Goal: Complete application form: Complete application form

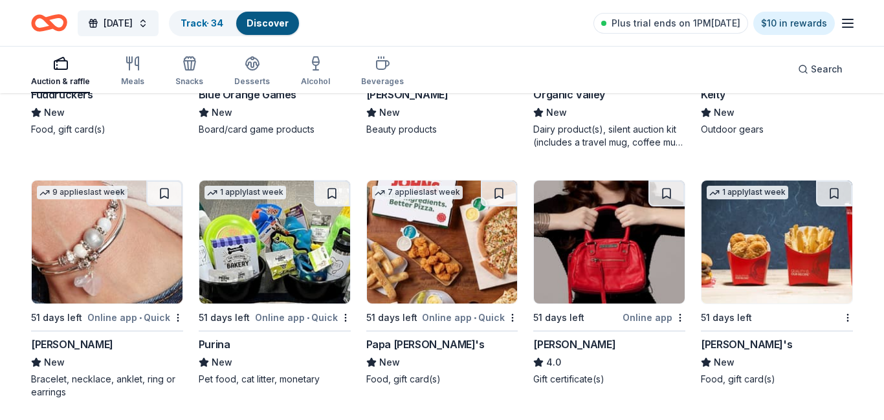
scroll to position [8711, 0]
click at [164, 274] on img at bounding box center [107, 242] width 151 height 123
click at [299, 212] on img at bounding box center [274, 242] width 151 height 123
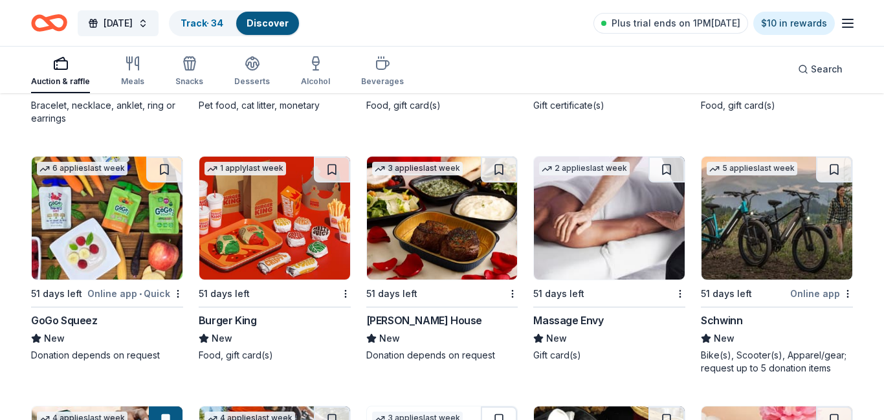
scroll to position [9014, 0]
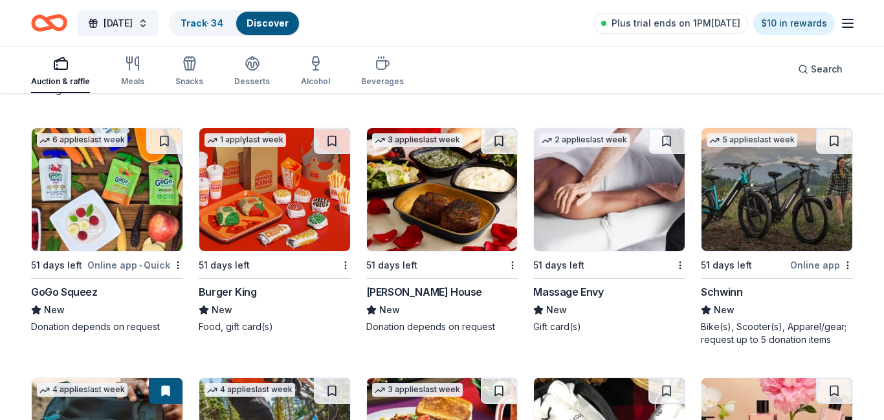
click at [142, 189] on img at bounding box center [107, 189] width 151 height 123
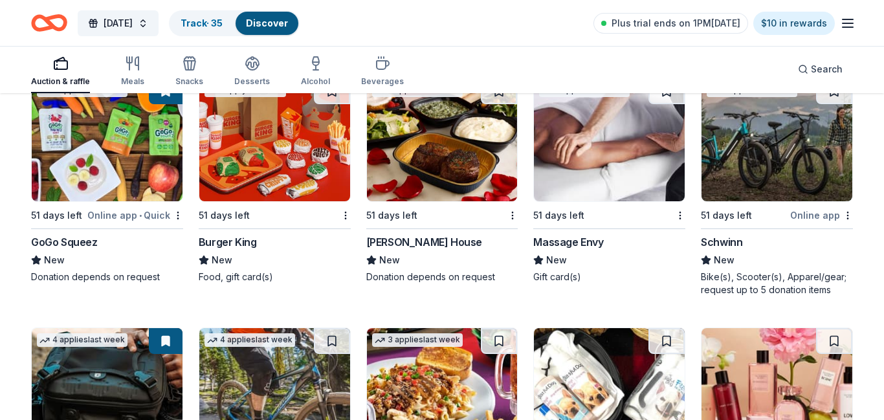
scroll to position [9062, 0]
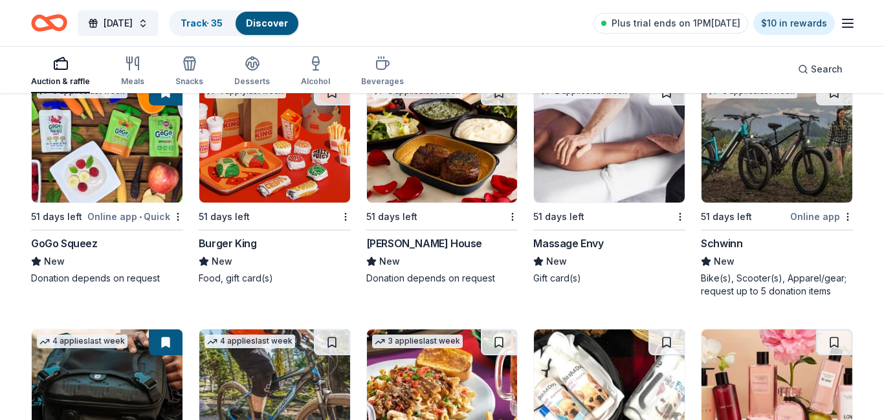
click at [831, 152] on img at bounding box center [777, 141] width 151 height 123
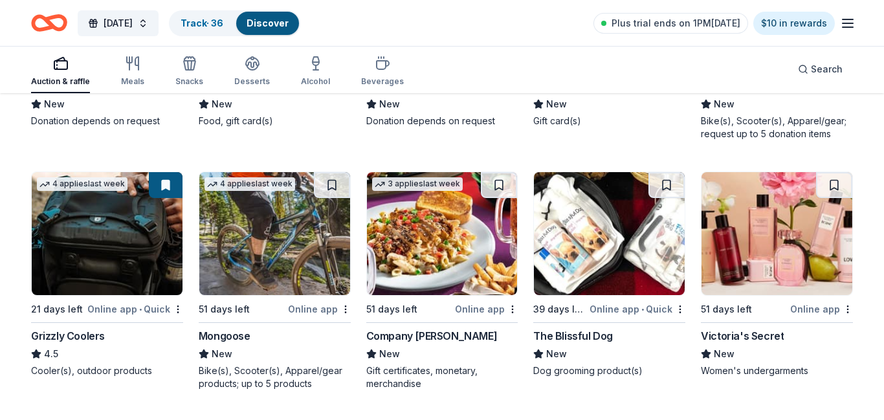
click at [599, 253] on img at bounding box center [609, 233] width 151 height 123
click at [770, 260] on img at bounding box center [777, 233] width 151 height 123
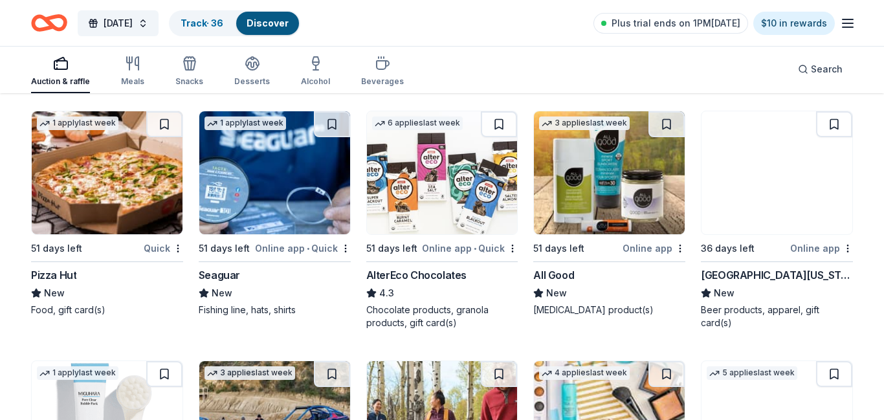
scroll to position [9533, 0]
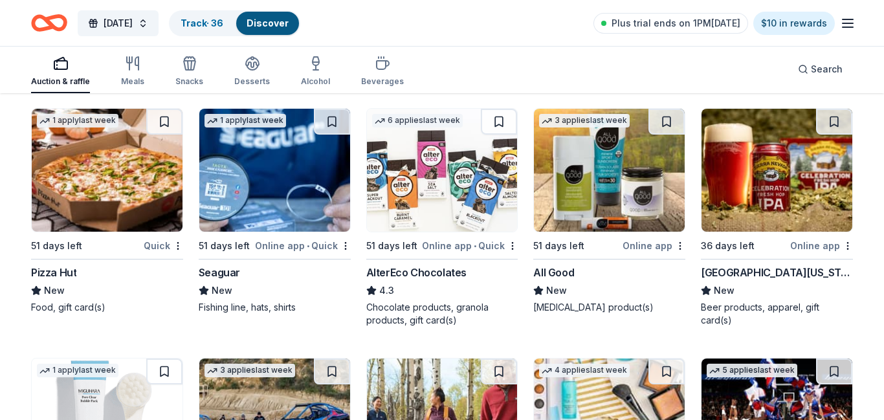
click at [644, 209] on img at bounding box center [609, 170] width 151 height 123
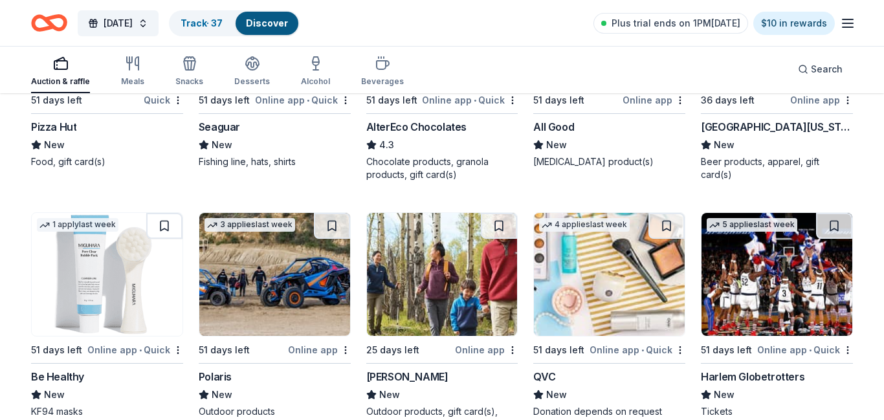
scroll to position [9755, 0]
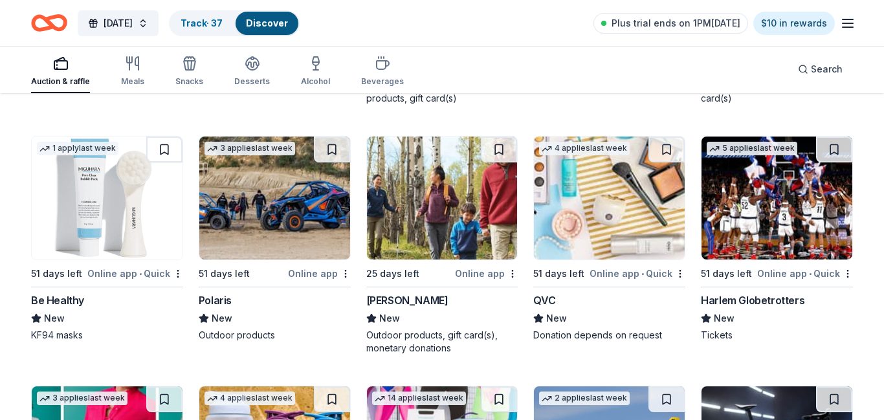
click at [784, 236] on img at bounding box center [777, 198] width 151 height 123
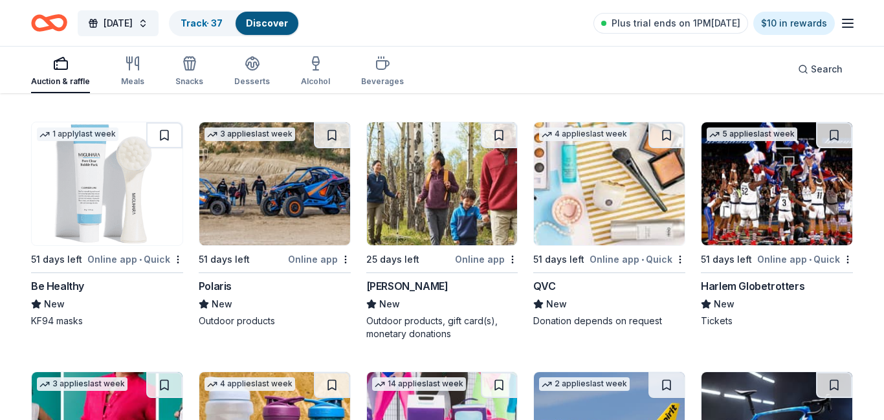
scroll to position [9766, 0]
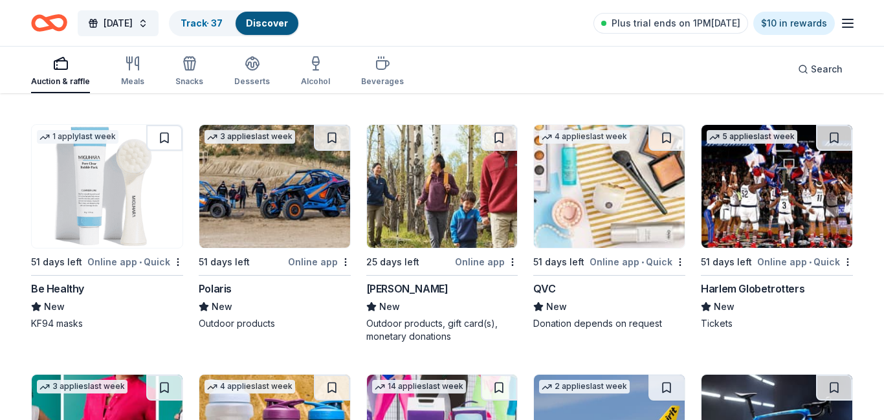
click at [795, 216] on img at bounding box center [777, 186] width 151 height 123
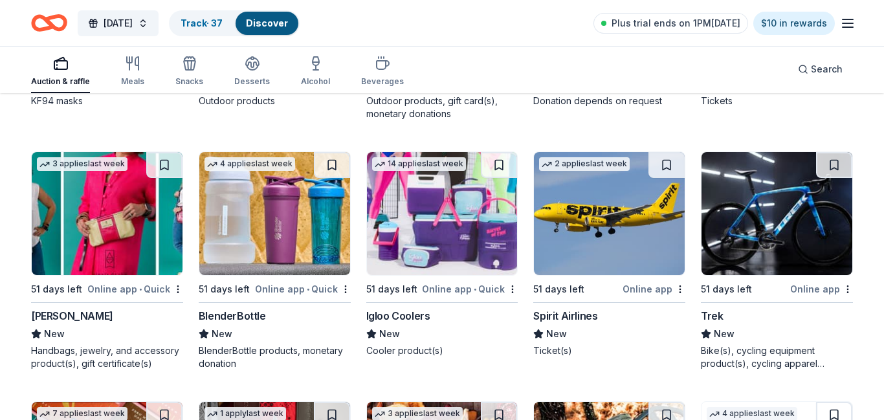
scroll to position [9993, 0]
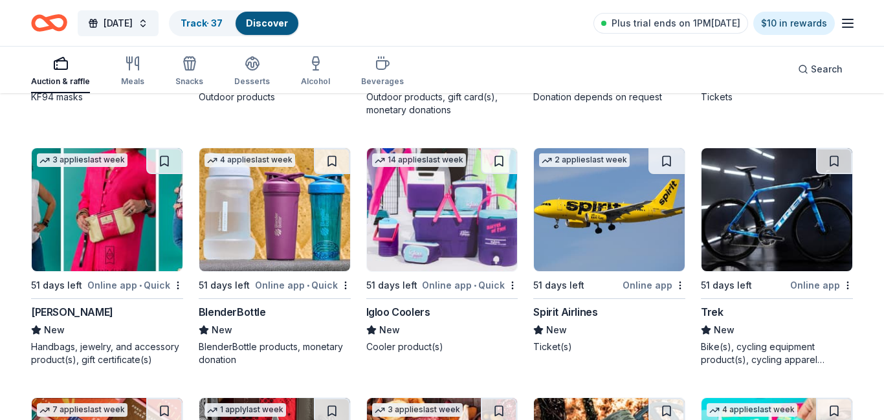
click at [126, 242] on img at bounding box center [107, 209] width 151 height 123
click at [476, 254] on img at bounding box center [442, 209] width 151 height 123
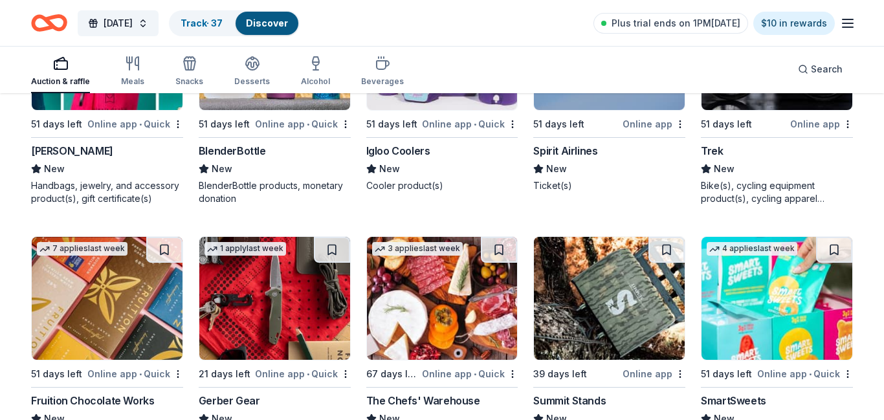
scroll to position [10273, 0]
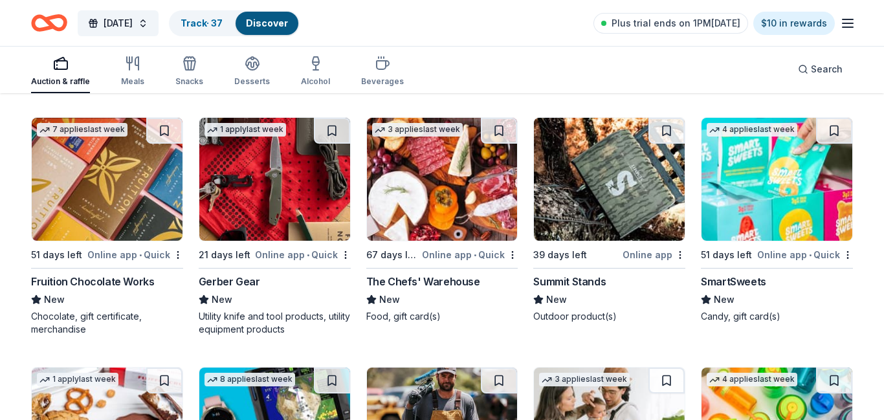
click at [741, 218] on img at bounding box center [777, 179] width 151 height 123
click at [614, 213] on img at bounding box center [609, 179] width 151 height 123
click at [292, 227] on img at bounding box center [274, 179] width 151 height 123
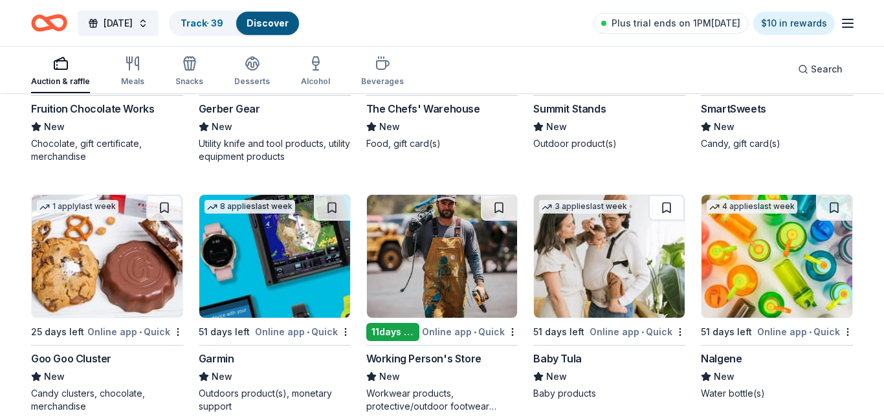
scroll to position [10479, 0]
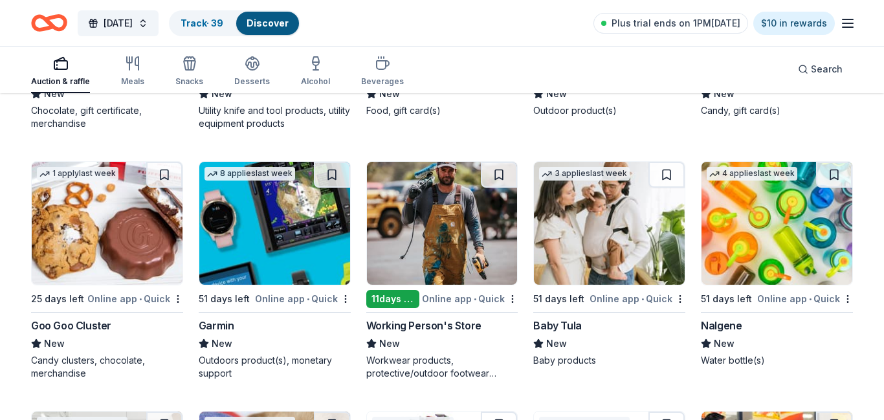
click at [311, 256] on img at bounding box center [274, 223] width 151 height 123
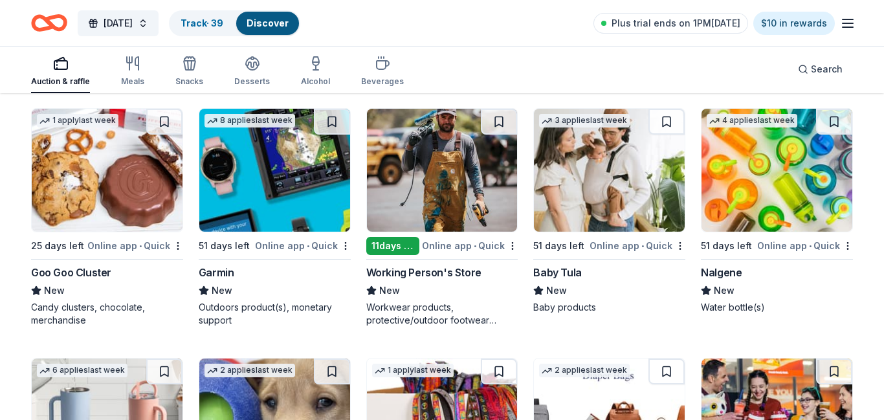
click at [654, 211] on img at bounding box center [609, 170] width 151 height 123
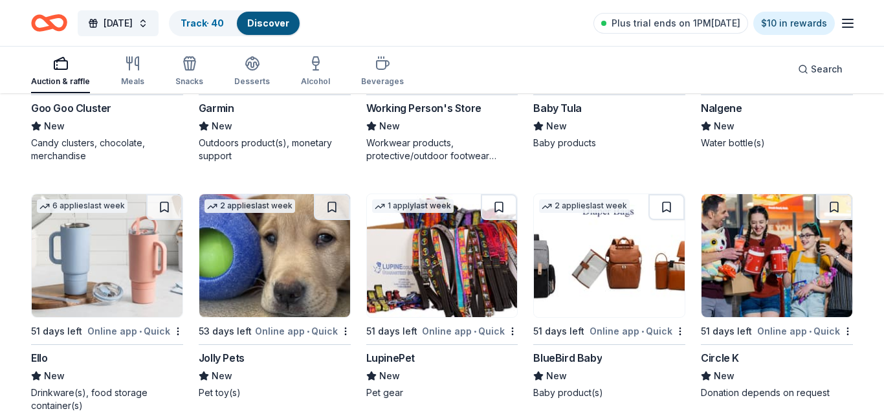
scroll to position [10792, 0]
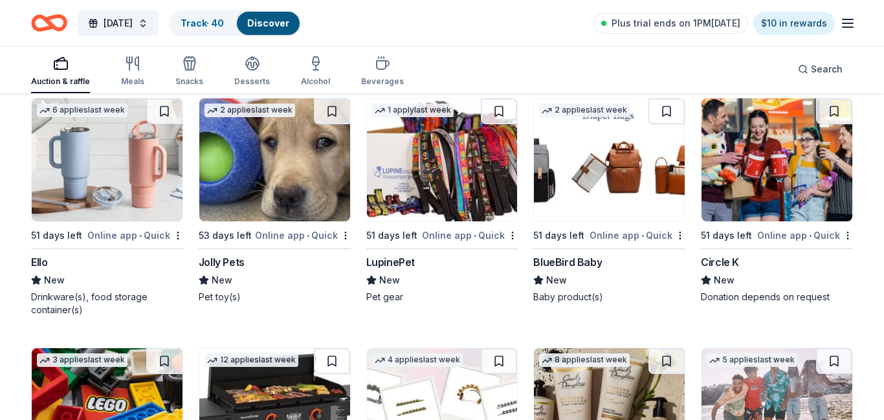
click at [639, 192] on img at bounding box center [609, 159] width 151 height 123
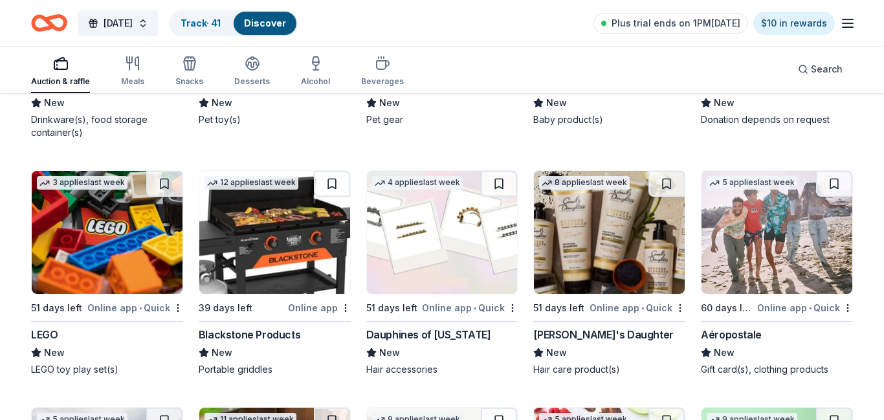
scroll to position [10987, 0]
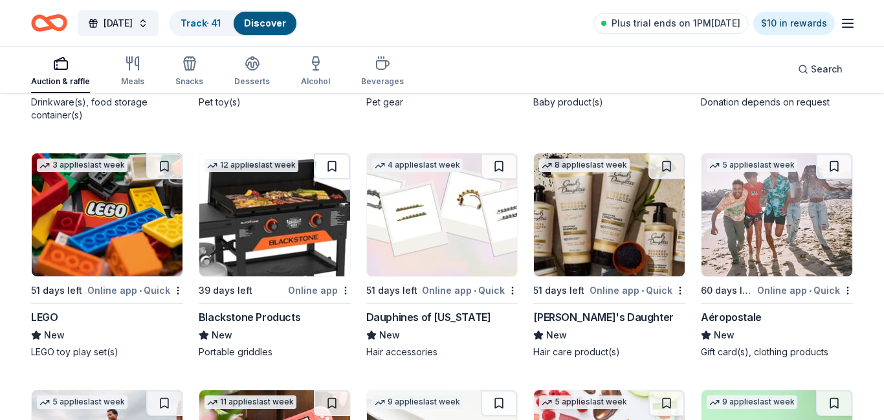
click at [133, 250] on img at bounding box center [107, 214] width 151 height 123
click at [608, 238] on img at bounding box center [609, 214] width 151 height 123
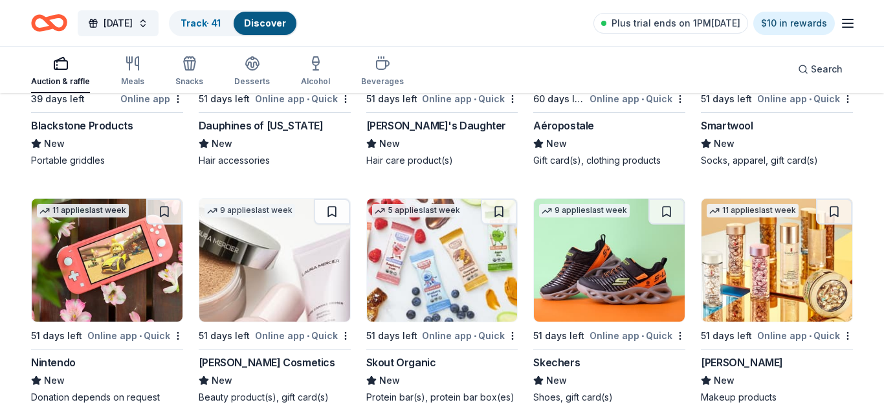
scroll to position [11223, 0]
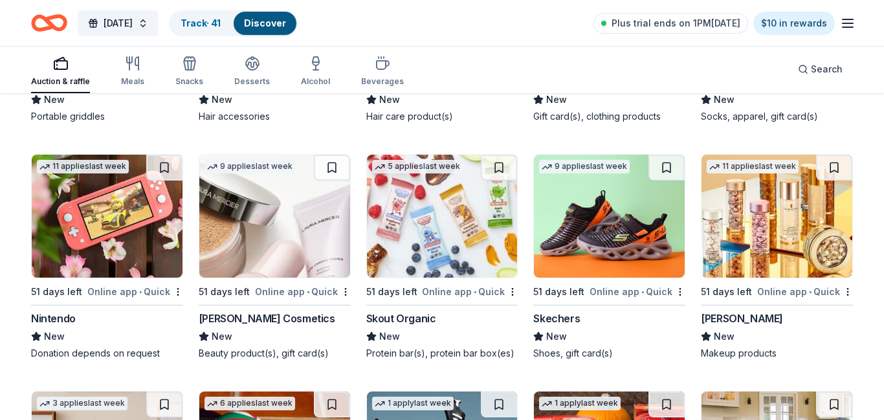
click at [159, 247] on img at bounding box center [107, 216] width 151 height 123
click at [656, 246] on img at bounding box center [609, 216] width 151 height 123
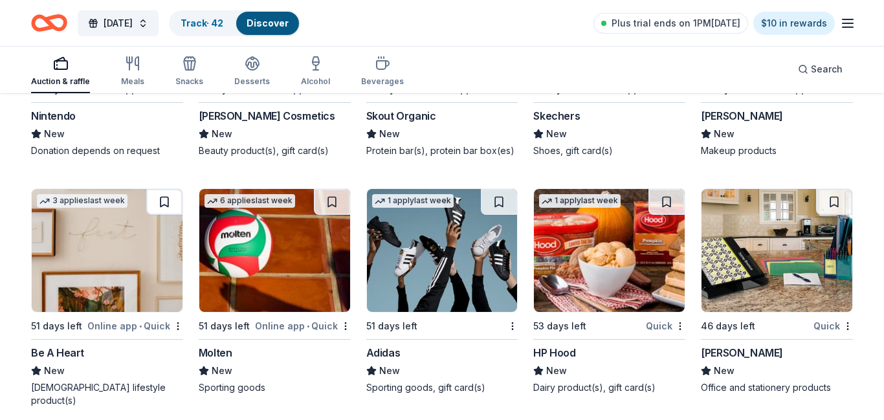
click at [170, 206] on button at bounding box center [164, 202] width 36 height 26
click at [170, 206] on button at bounding box center [166, 202] width 34 height 26
click at [223, 23] on link "Track · 43" at bounding box center [202, 22] width 43 height 11
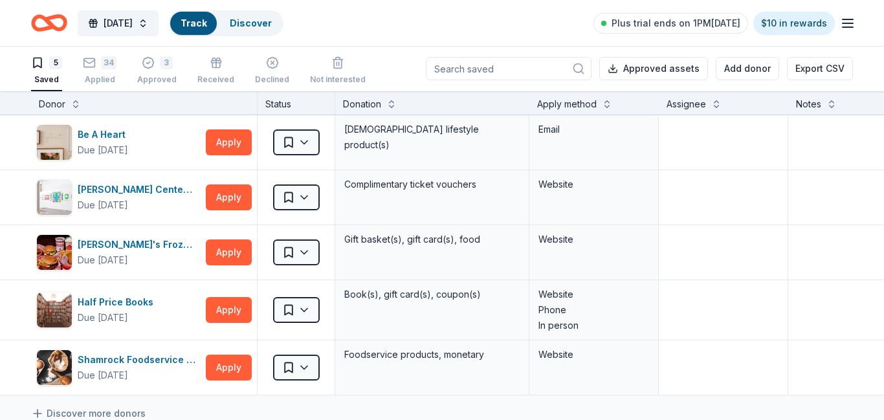
scroll to position [1, 0]
click at [307, 142] on html "Harvest Festival Track · 43 Discover Plus trial ends on 1PM, 8/31 $10 in reward…" at bounding box center [442, 209] width 884 height 420
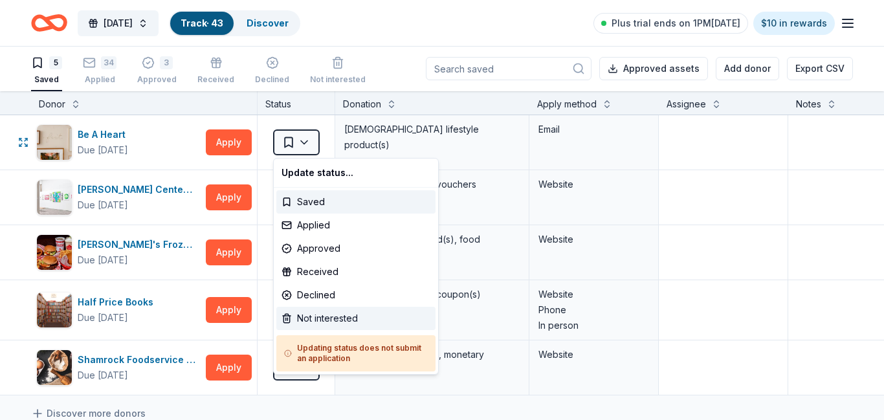
click at [345, 318] on div "Not interested" at bounding box center [355, 318] width 159 height 23
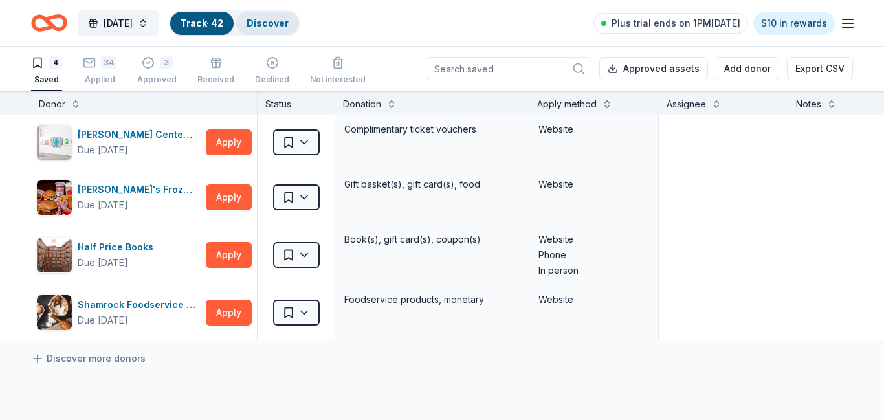
click at [289, 24] on link "Discover" at bounding box center [268, 22] width 42 height 11
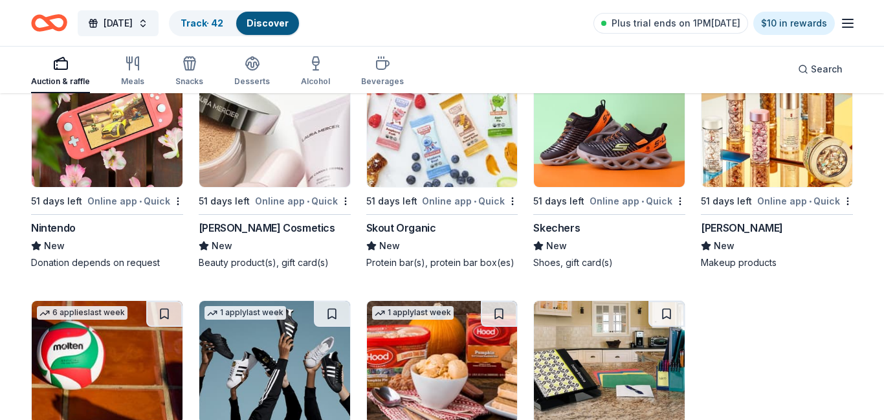
scroll to position [11503, 0]
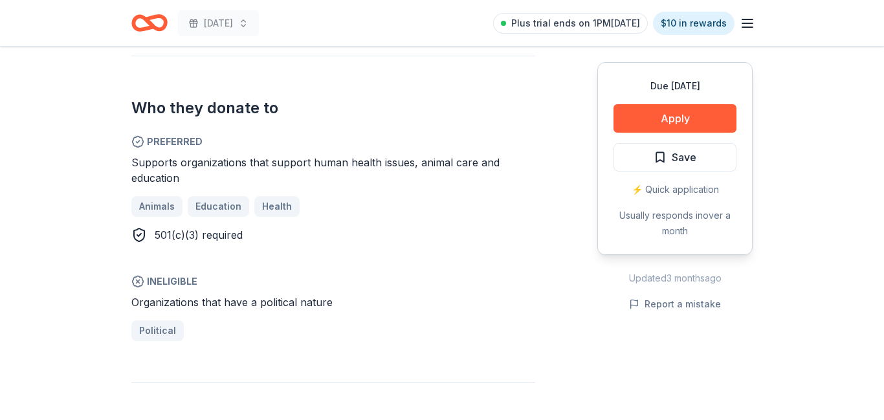
click at [669, 125] on button "Apply" at bounding box center [675, 118] width 123 height 28
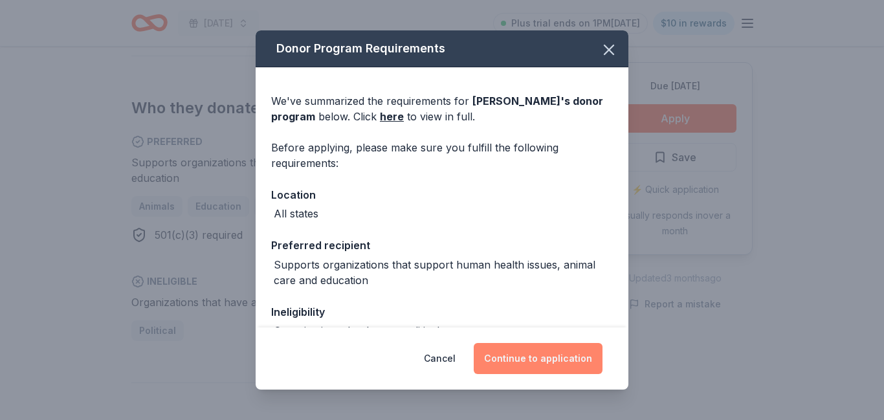
click at [530, 353] on button "Continue to application" at bounding box center [538, 358] width 129 height 31
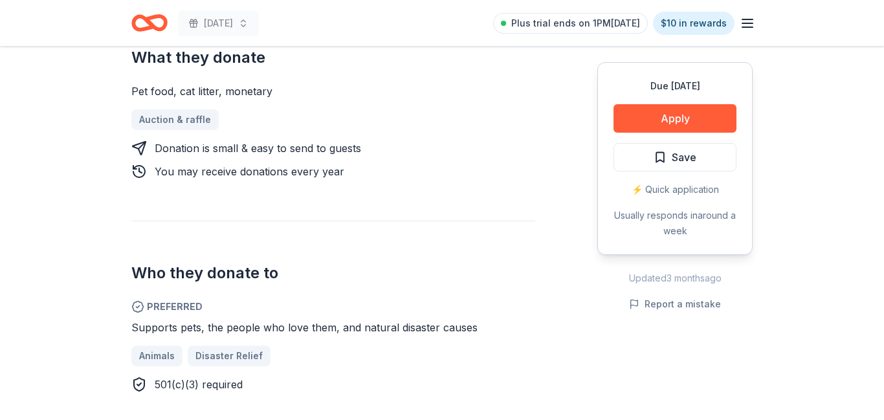
scroll to position [550, 0]
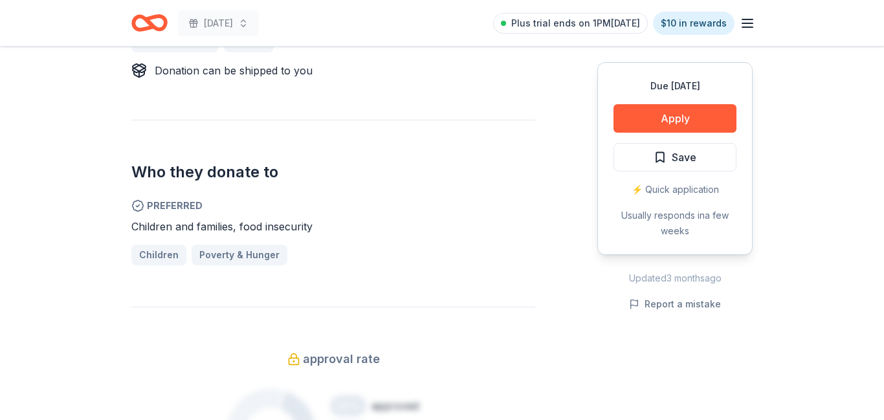
scroll to position [635, 0]
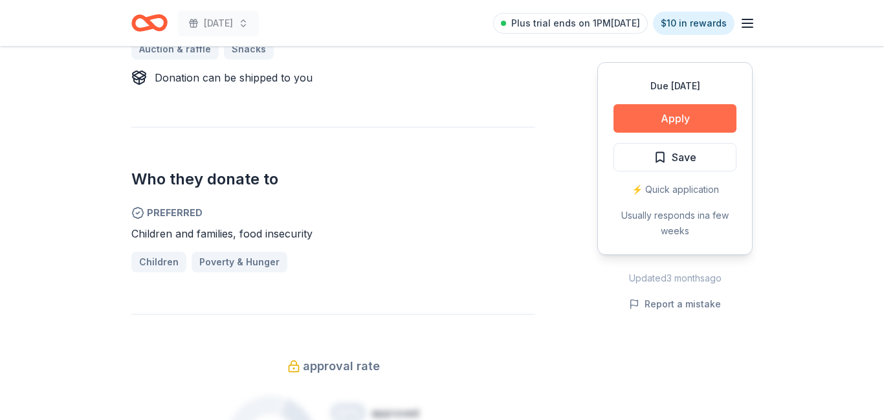
click at [673, 115] on button "Apply" at bounding box center [675, 118] width 123 height 28
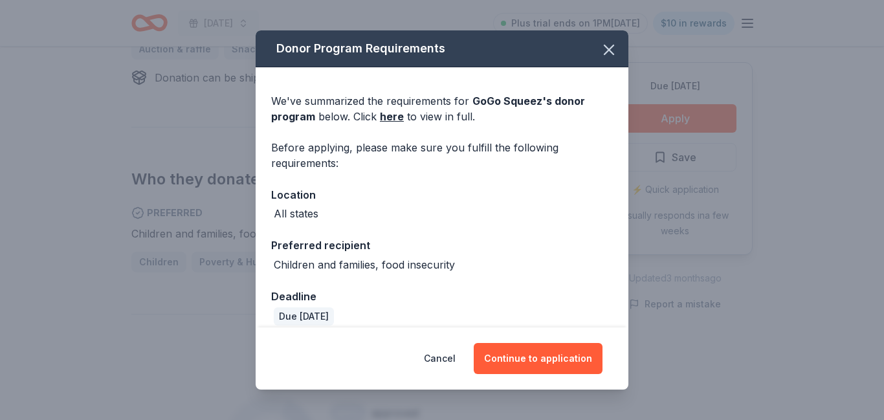
scroll to position [14, 0]
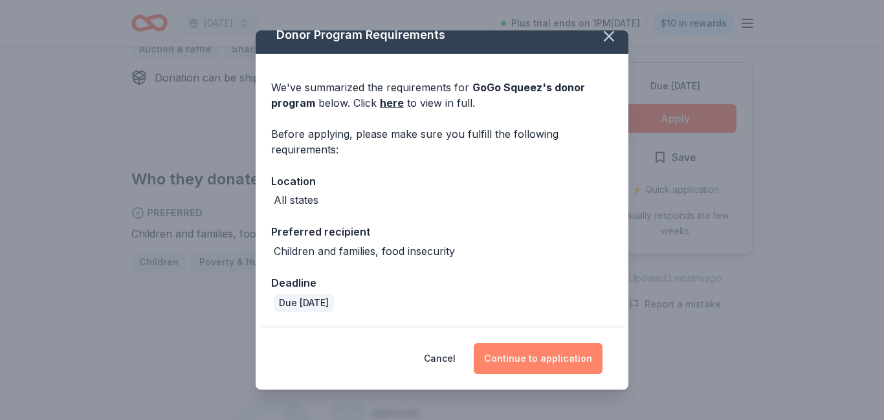
click at [549, 351] on button "Continue to application" at bounding box center [538, 358] width 129 height 31
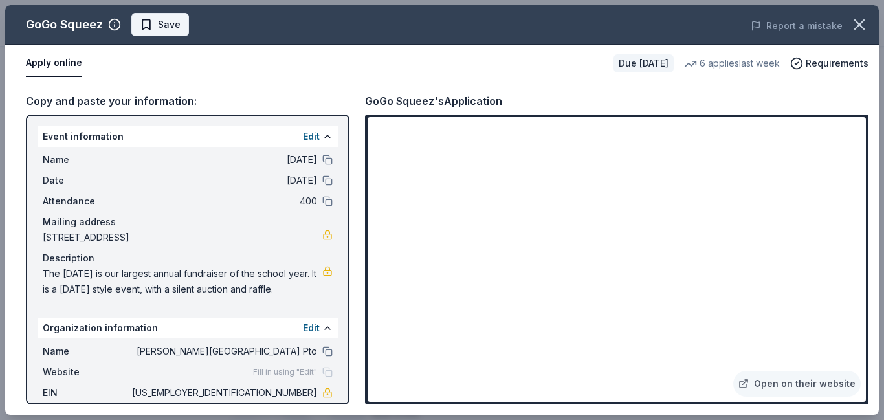
click at [160, 26] on span "Save" at bounding box center [169, 25] width 23 height 16
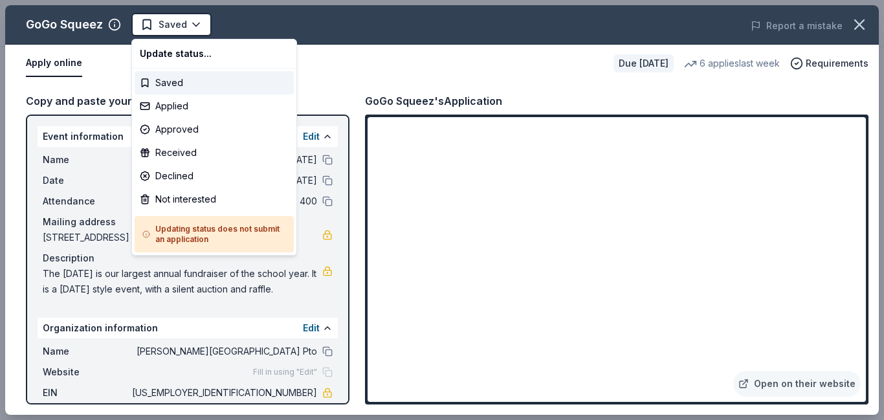
scroll to position [0, 0]
click at [181, 109] on div "Applied" at bounding box center [214, 105] width 159 height 23
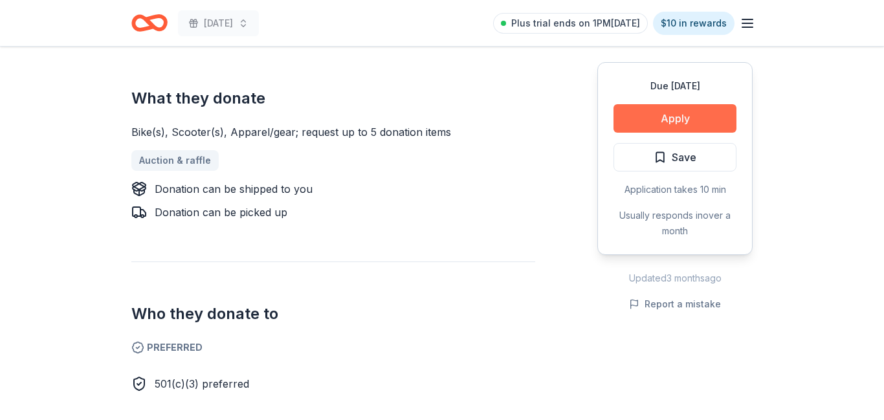
scroll to position [508, 0]
click at [694, 118] on button "Apply" at bounding box center [675, 118] width 123 height 28
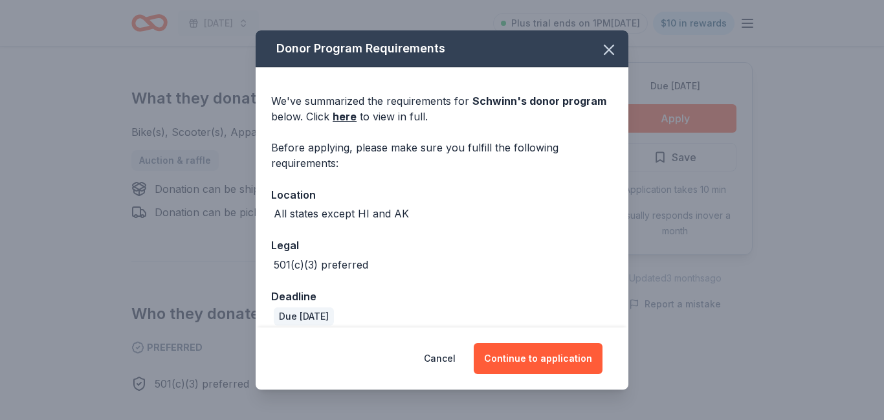
scroll to position [14, 0]
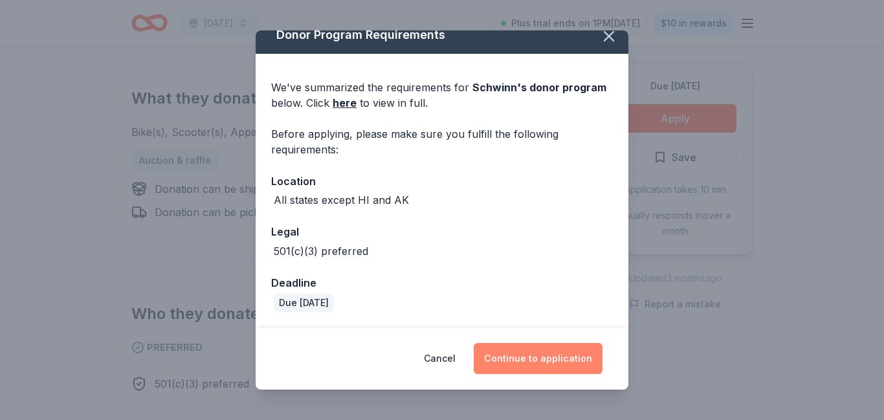
click at [549, 358] on button "Continue to application" at bounding box center [538, 358] width 129 height 31
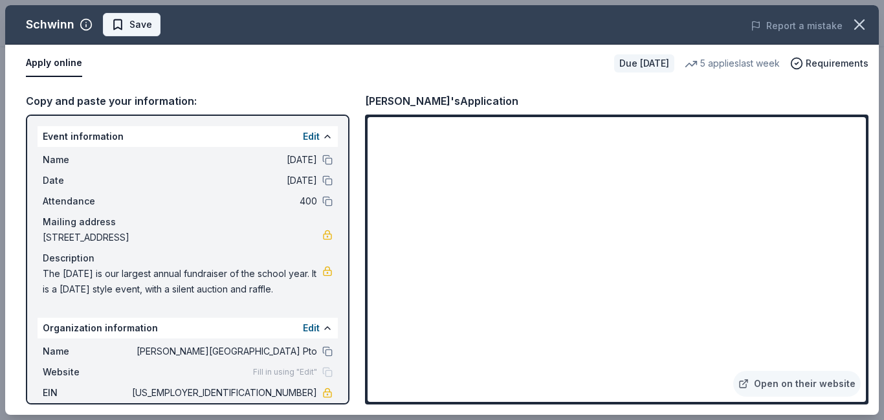
click at [130, 23] on span "Save" at bounding box center [140, 25] width 23 height 16
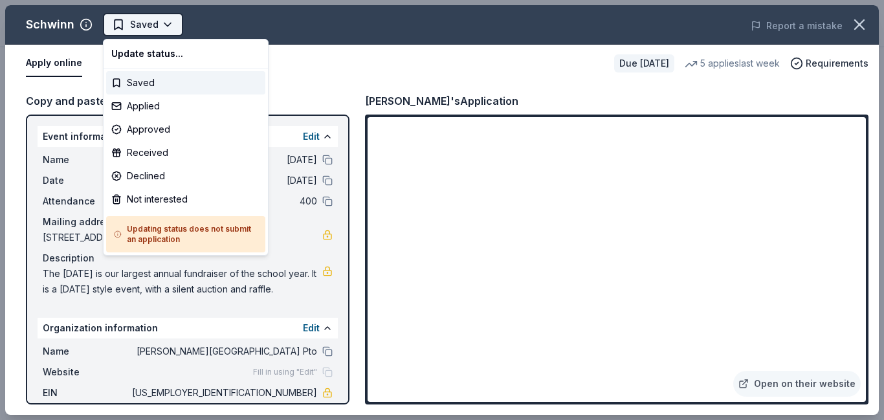
scroll to position [0, 0]
click at [160, 106] on div "Applied" at bounding box center [185, 105] width 159 height 23
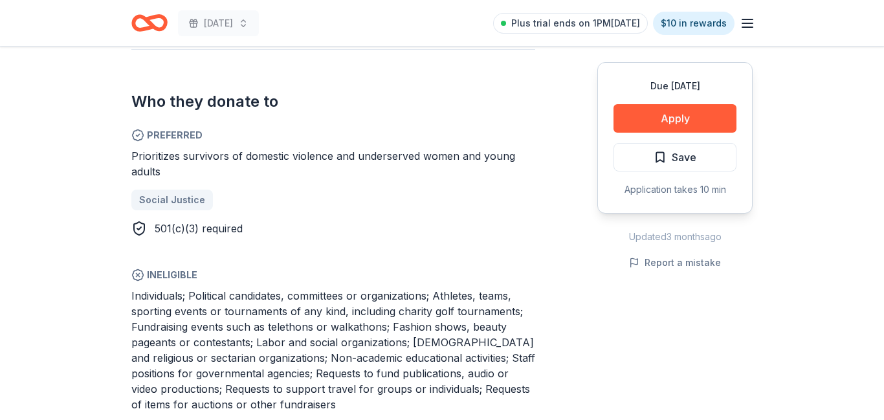
scroll to position [733, 0]
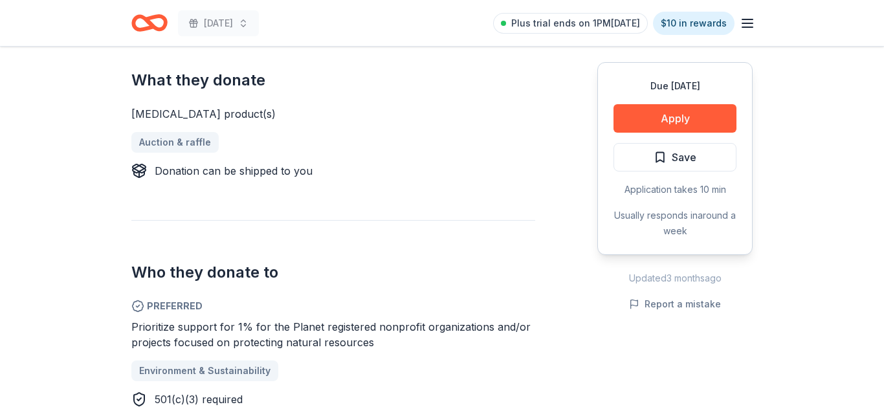
scroll to position [505, 0]
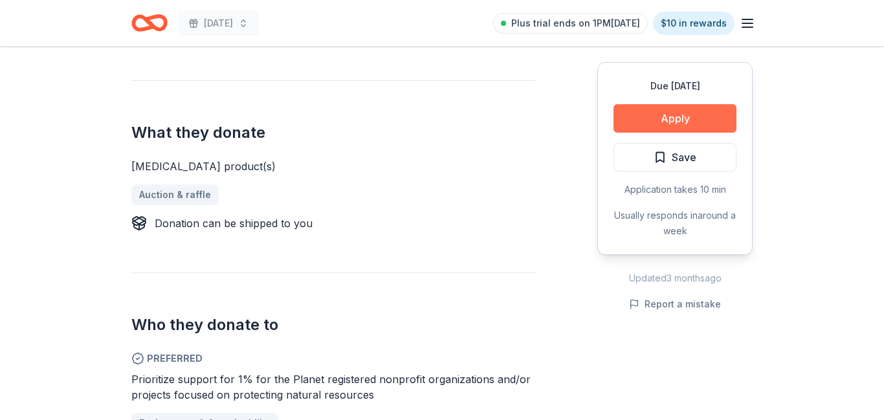
click at [647, 124] on button "Apply" at bounding box center [675, 118] width 123 height 28
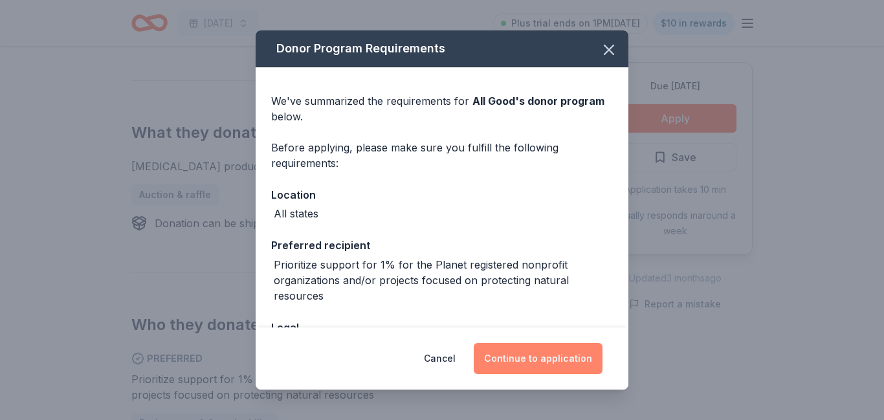
click at [529, 361] on button "Continue to application" at bounding box center [538, 358] width 129 height 31
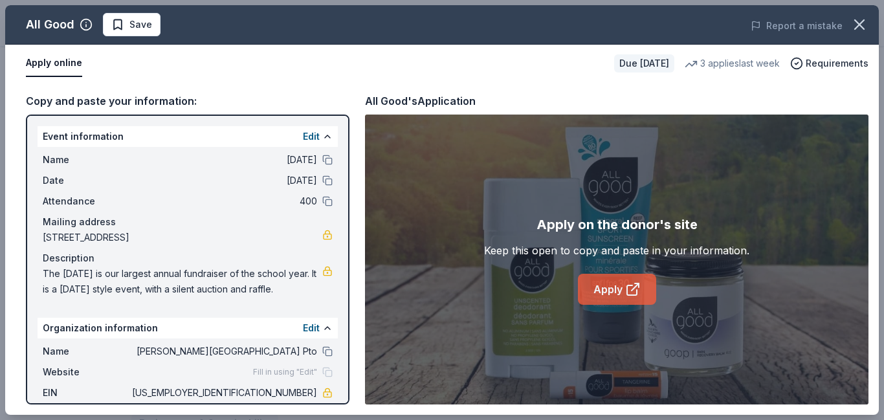
click at [597, 289] on link "Apply" at bounding box center [617, 289] width 78 height 31
click at [146, 30] on span "Save" at bounding box center [140, 25] width 23 height 16
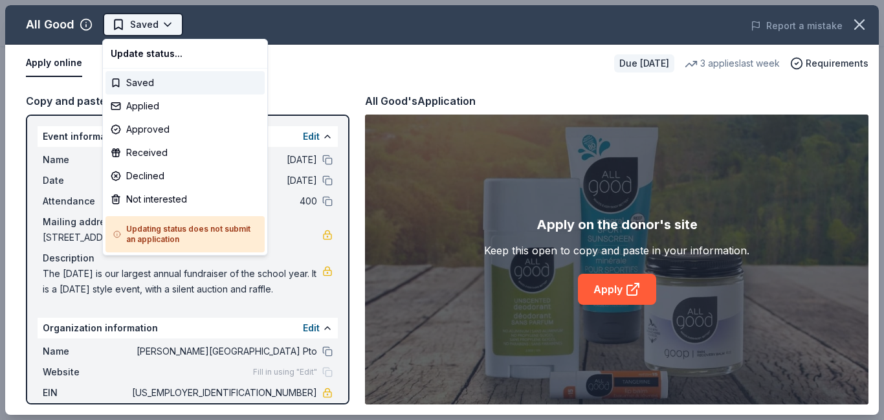
scroll to position [0, 0]
click at [164, 105] on div "Applied" at bounding box center [184, 105] width 159 height 23
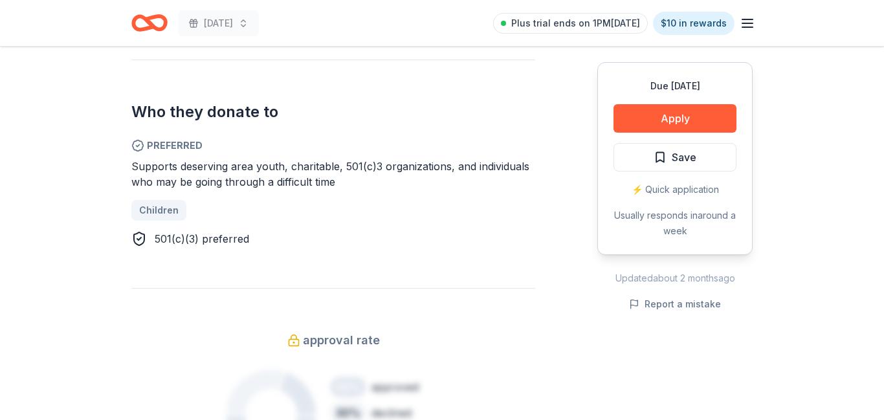
scroll to position [674, 0]
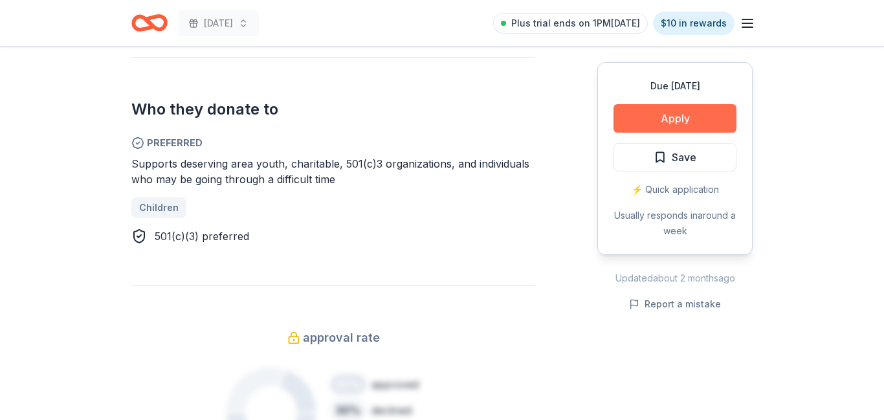
click at [691, 123] on button "Apply" at bounding box center [675, 118] width 123 height 28
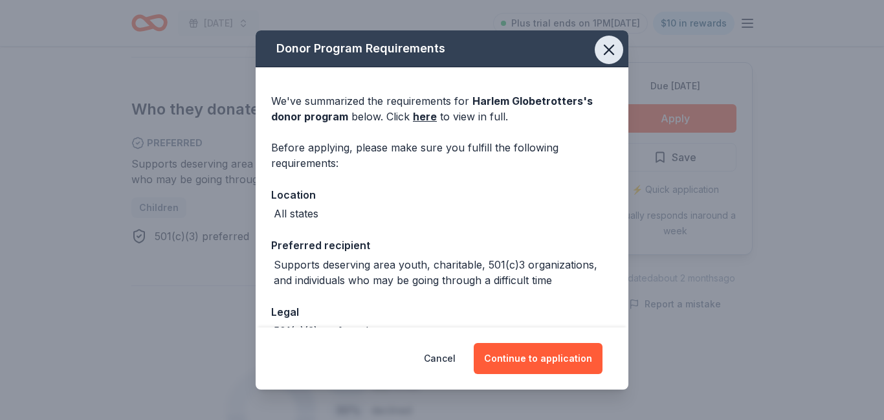
click at [613, 49] on icon "button" at bounding box center [609, 50] width 18 height 18
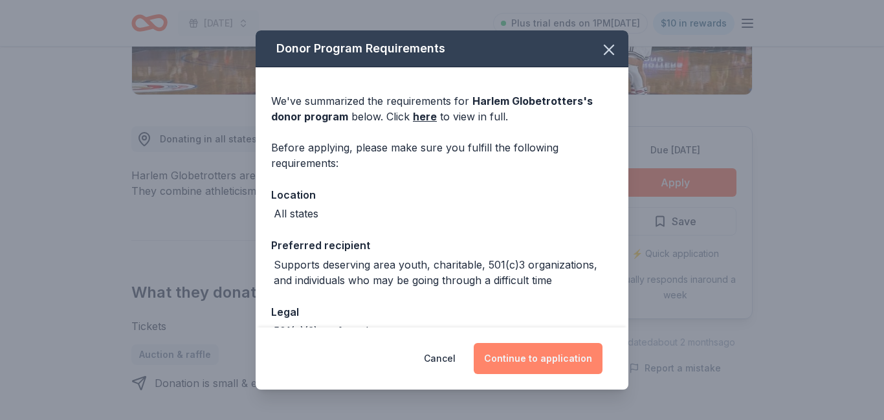
scroll to position [298, 0]
click at [515, 357] on button "Continue to application" at bounding box center [538, 358] width 129 height 31
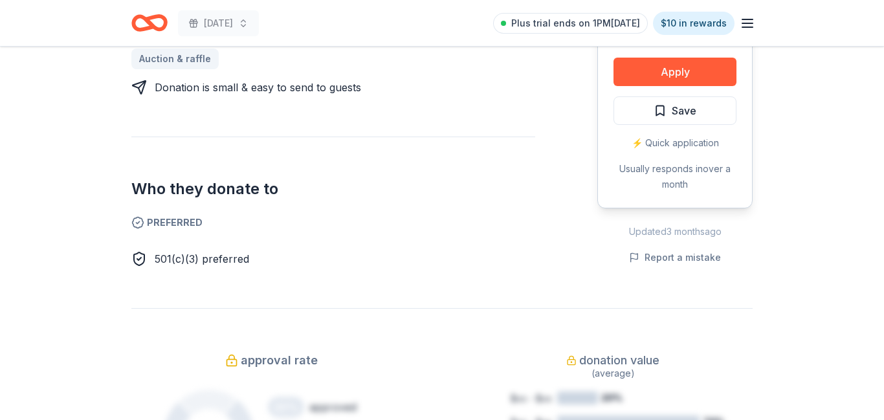
scroll to position [482, 0]
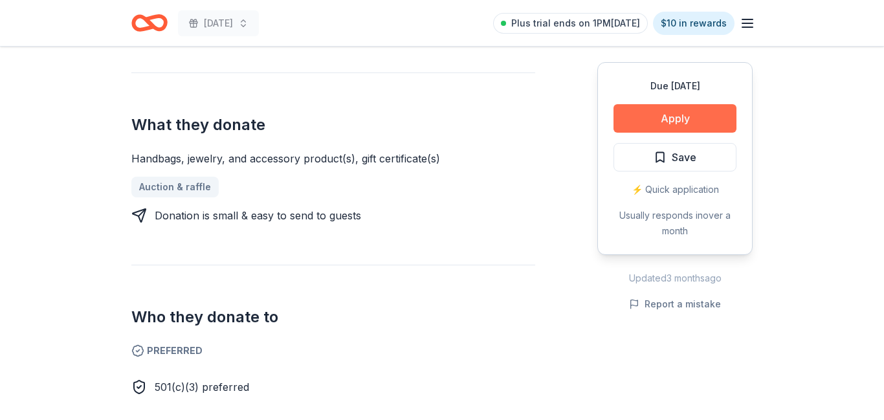
click at [707, 125] on button "Apply" at bounding box center [675, 118] width 123 height 28
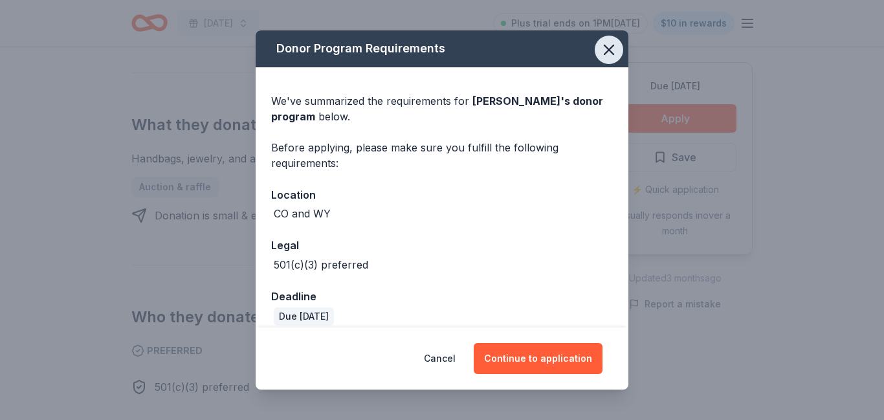
click at [610, 56] on icon "button" at bounding box center [609, 50] width 18 height 18
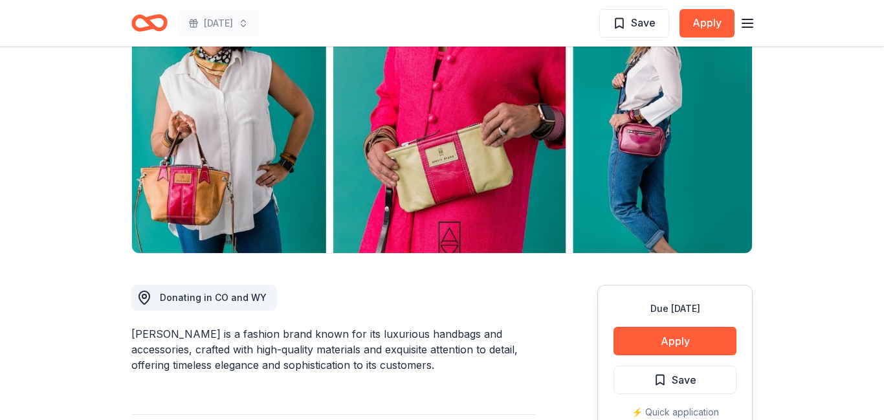
scroll to position [0, 0]
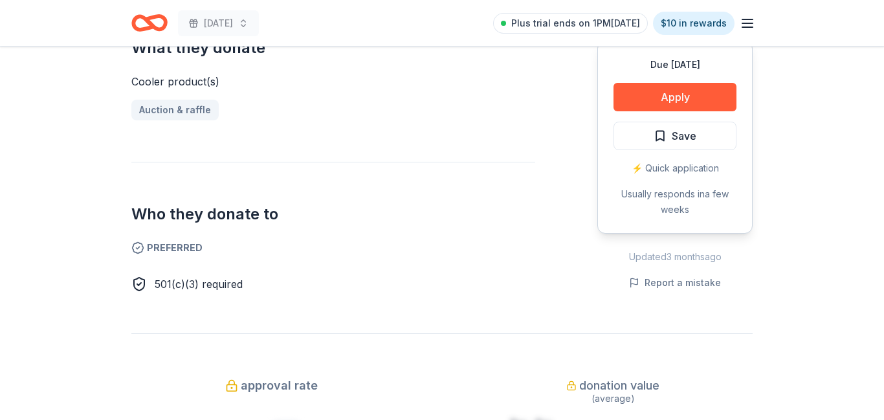
scroll to position [543, 0]
click at [670, 94] on button "Apply" at bounding box center [675, 97] width 123 height 28
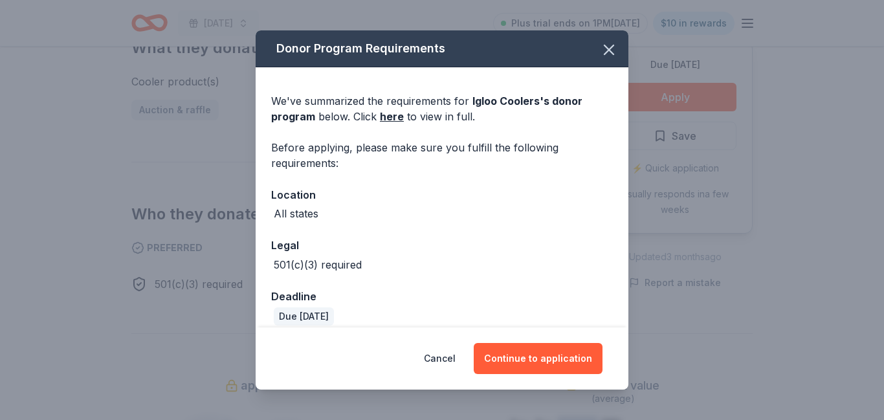
scroll to position [14, 0]
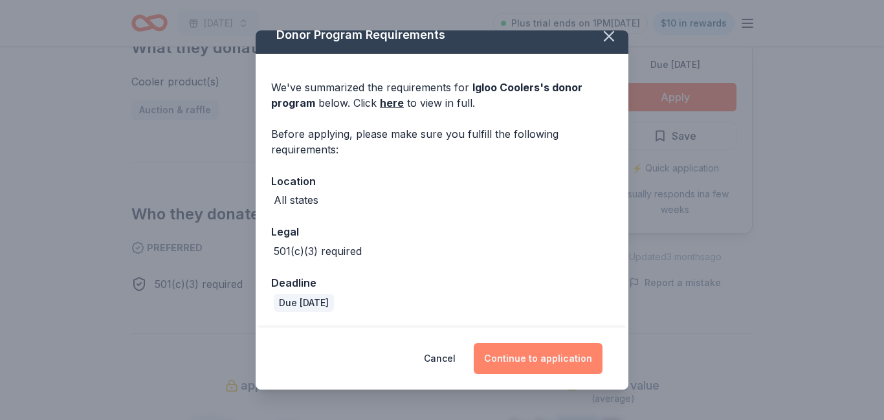
click at [540, 355] on button "Continue to application" at bounding box center [538, 358] width 129 height 31
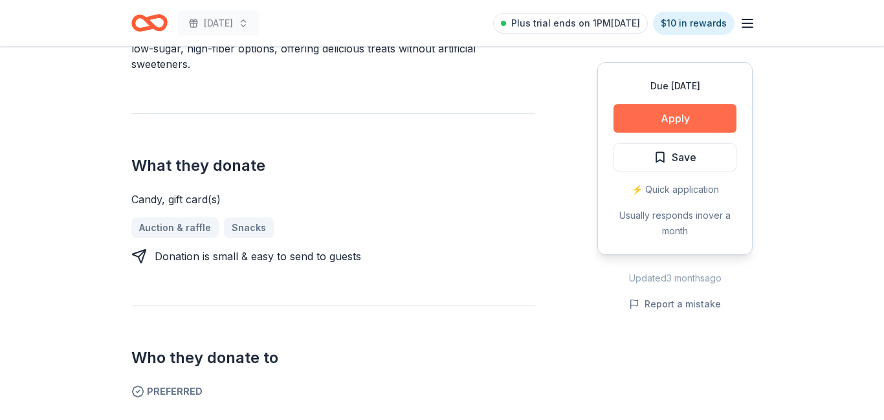
click at [683, 118] on button "Apply" at bounding box center [675, 118] width 123 height 28
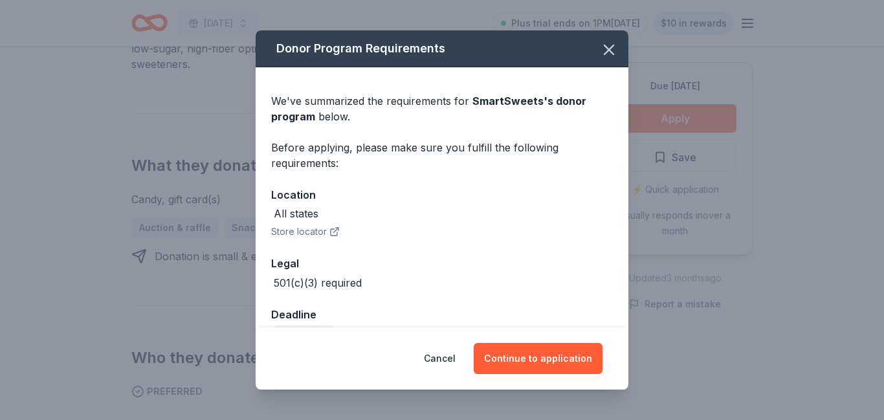
scroll to position [441, 0]
click at [556, 351] on button "Continue to application" at bounding box center [538, 358] width 129 height 31
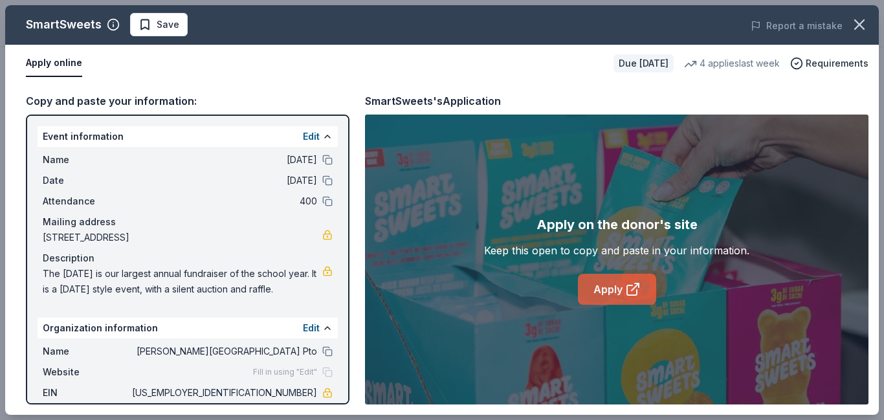
click at [591, 290] on link "Apply" at bounding box center [617, 289] width 78 height 31
click at [169, 23] on span "Save" at bounding box center [168, 25] width 23 height 16
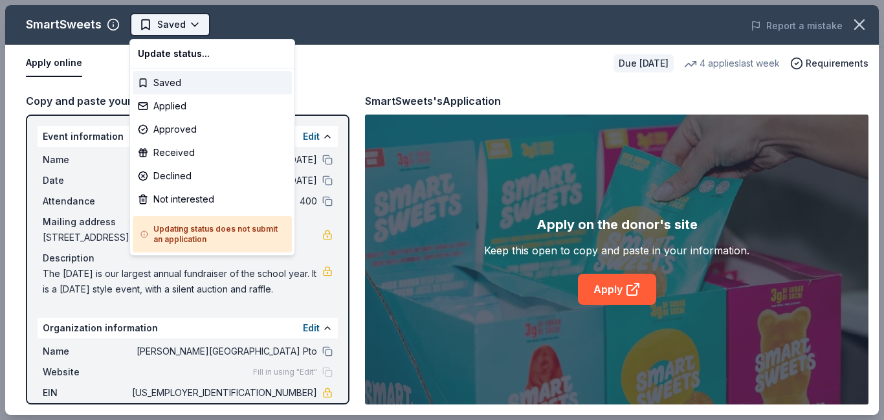
scroll to position [0, 0]
click at [183, 109] on div "Applied" at bounding box center [212, 105] width 159 height 23
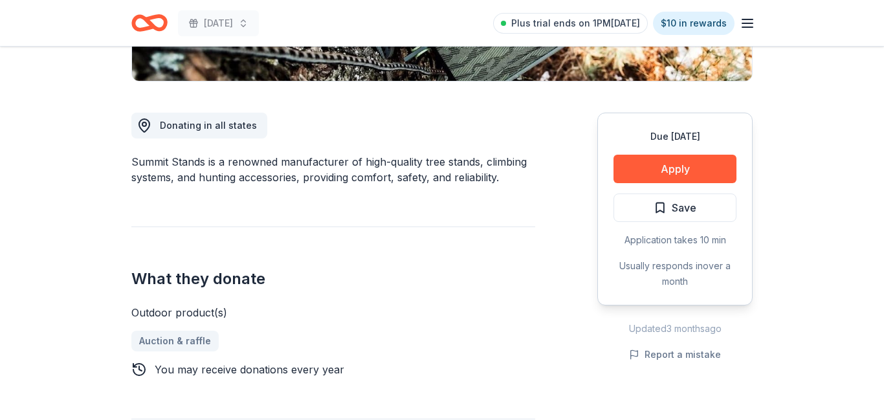
scroll to position [313, 0]
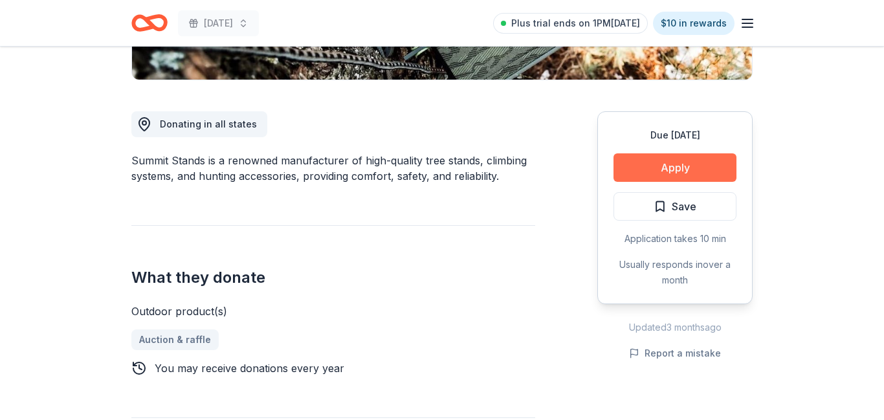
click at [696, 160] on button "Apply" at bounding box center [675, 167] width 123 height 28
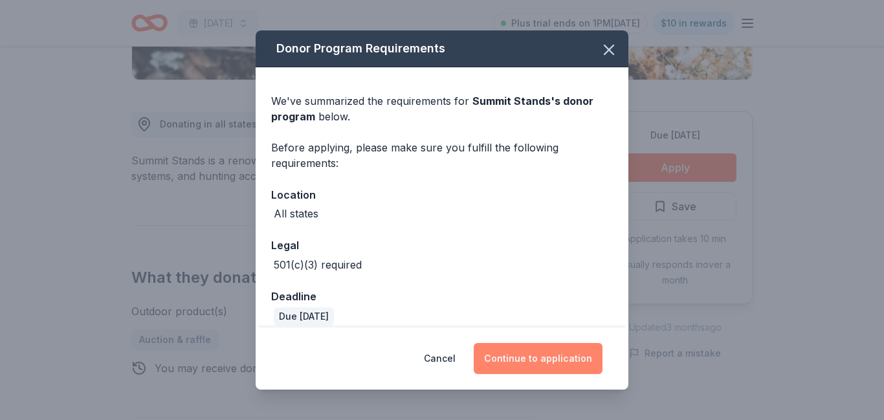
click at [534, 360] on button "Continue to application" at bounding box center [538, 358] width 129 height 31
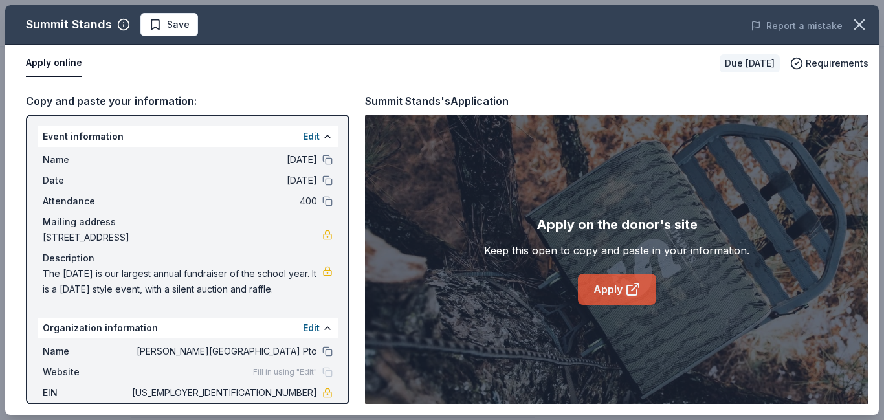
click at [605, 295] on link "Apply" at bounding box center [617, 289] width 78 height 31
click at [183, 19] on span "Save" at bounding box center [178, 25] width 23 height 16
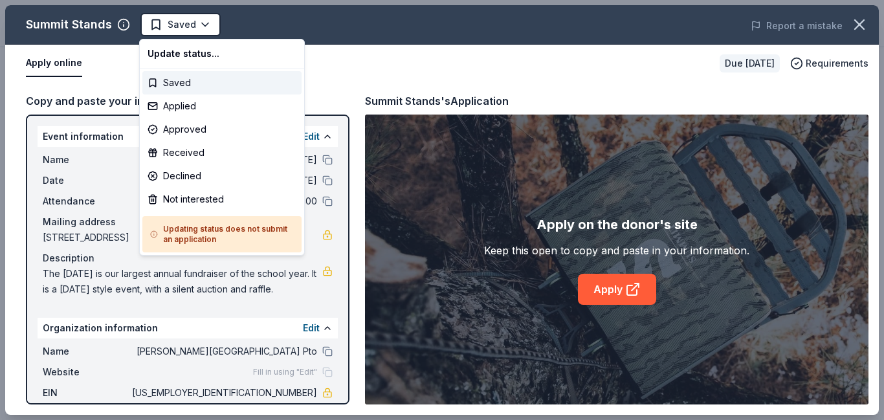
scroll to position [0, 0]
click at [199, 107] on div "Applied" at bounding box center [221, 105] width 159 height 23
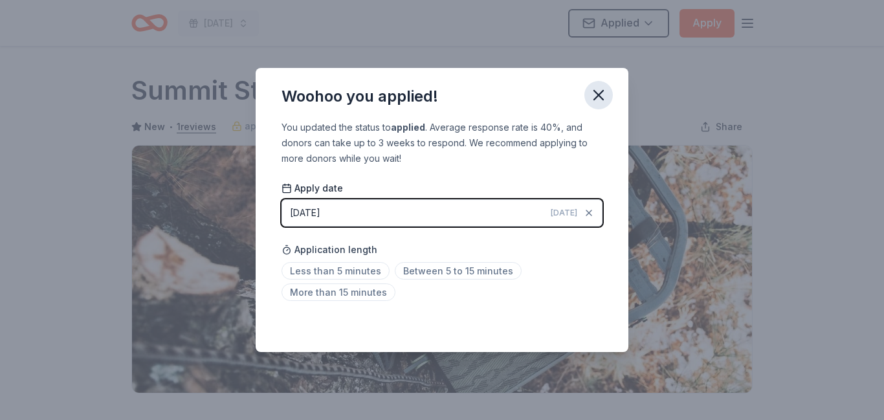
click at [604, 98] on icon "button" at bounding box center [599, 95] width 18 height 18
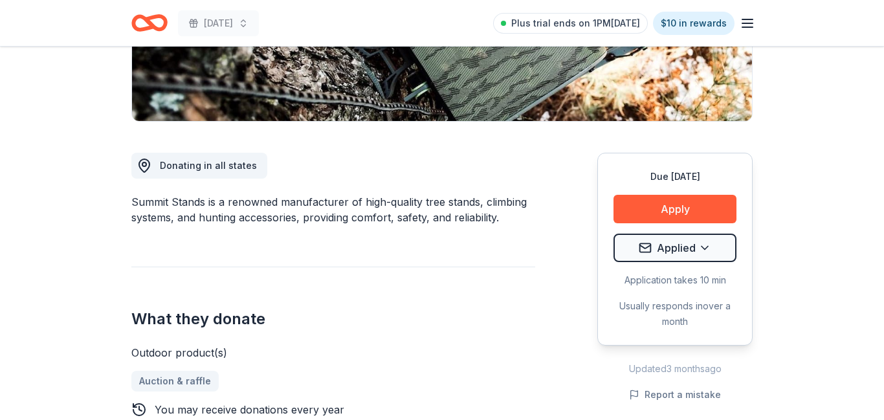
scroll to position [273, 0]
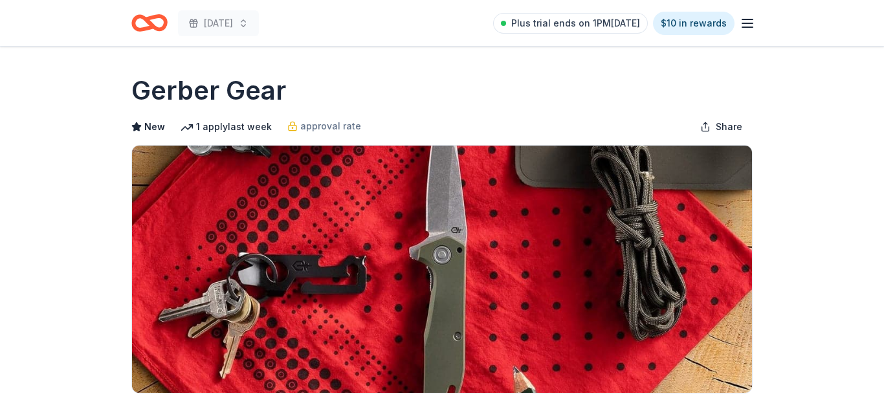
scroll to position [571, 0]
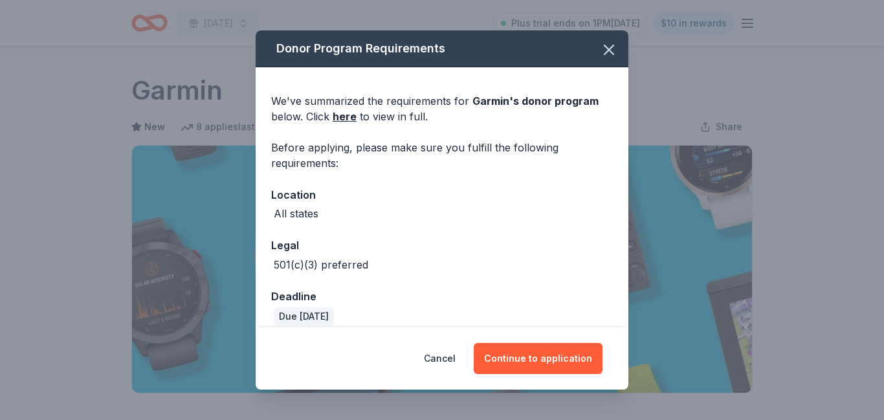
scroll to position [676, 0]
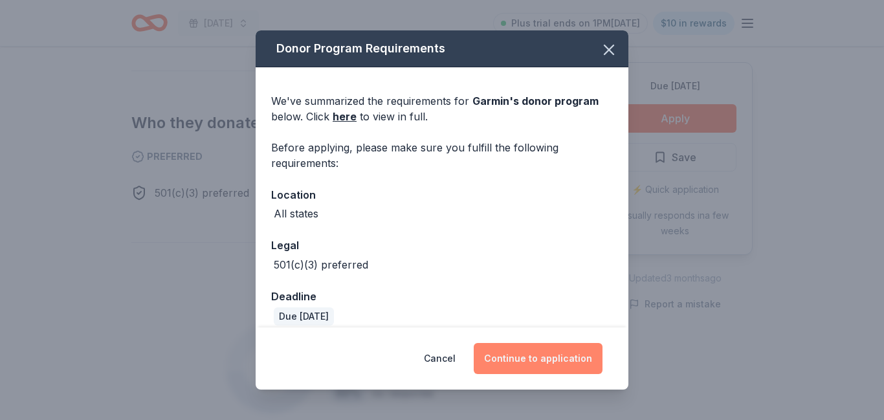
click at [557, 351] on button "Continue to application" at bounding box center [538, 358] width 129 height 31
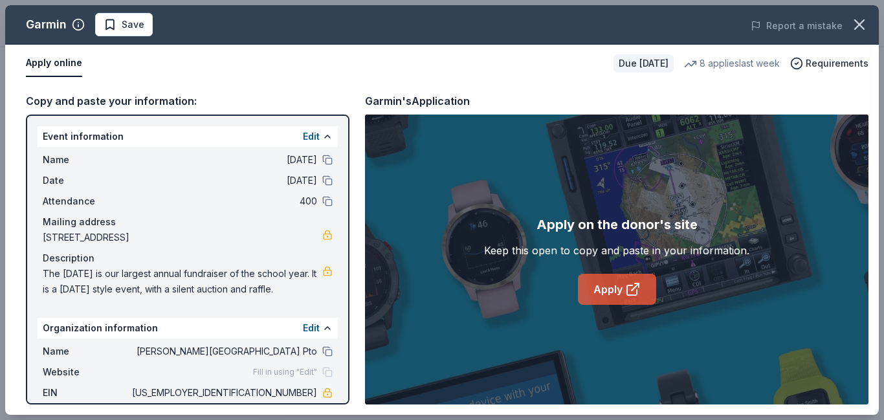
click at [613, 287] on link "Apply" at bounding box center [617, 289] width 78 height 31
click at [142, 28] on span "Save" at bounding box center [133, 25] width 23 height 16
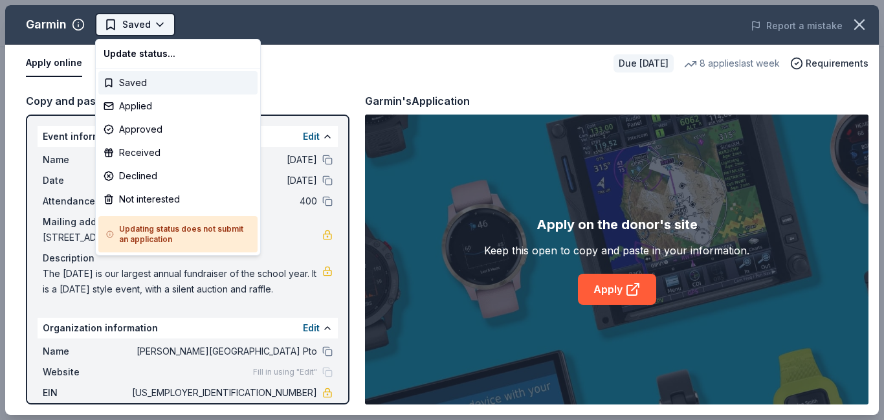
scroll to position [0, 0]
click at [148, 109] on div "Applied" at bounding box center [177, 105] width 159 height 23
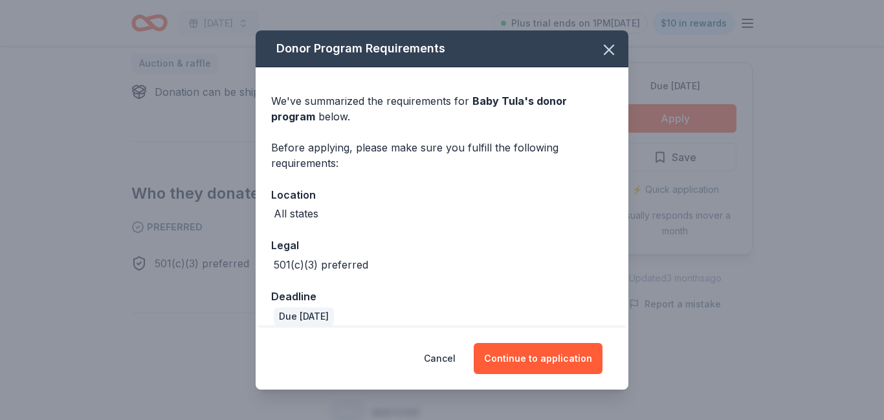
scroll to position [590, 0]
click at [568, 354] on button "Continue to application" at bounding box center [538, 358] width 129 height 31
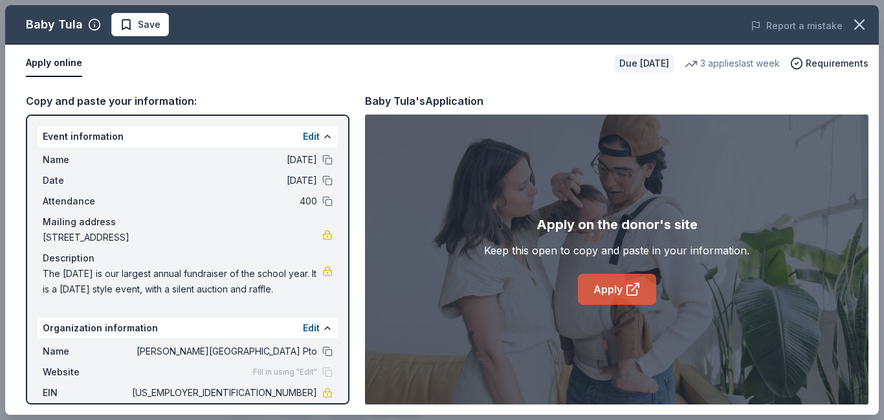
click at [615, 289] on link "Apply" at bounding box center [617, 289] width 78 height 31
click at [89, 23] on icon "button" at bounding box center [94, 24] width 13 height 13
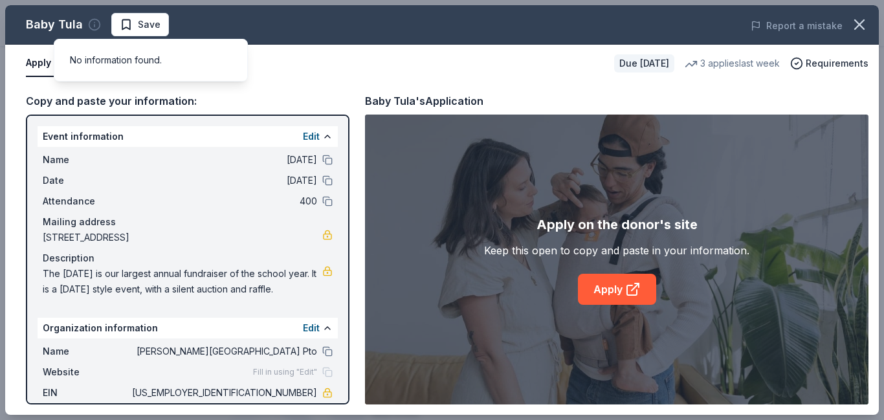
click at [89, 23] on icon "button" at bounding box center [94, 24] width 13 height 13
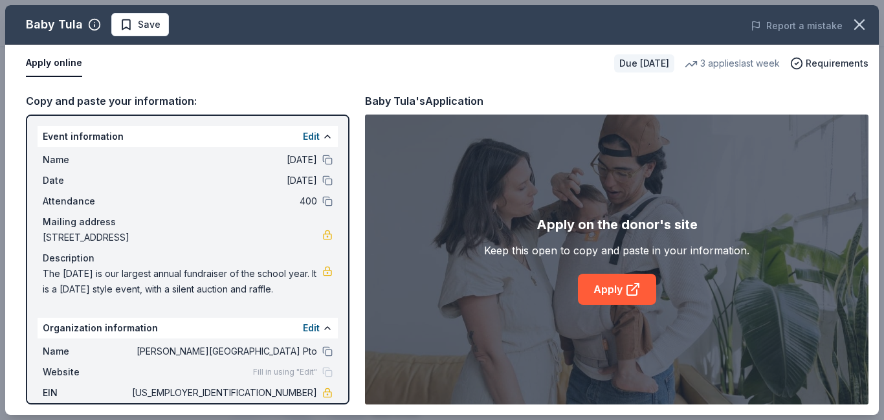
scroll to position [80, 0]
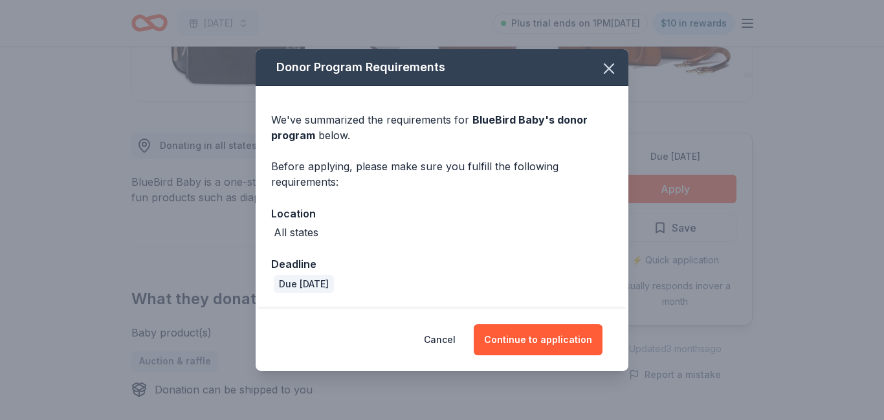
scroll to position [292, 0]
click at [520, 338] on button "Continue to application" at bounding box center [538, 339] width 129 height 31
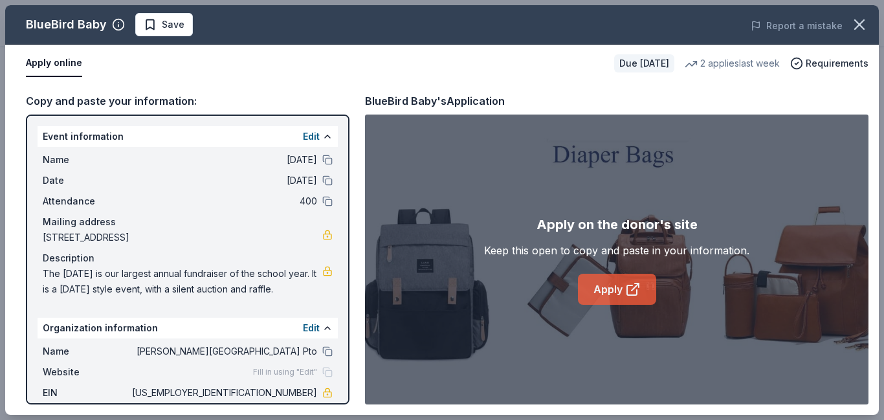
click at [610, 295] on link "Apply" at bounding box center [617, 289] width 78 height 31
click at [168, 26] on span "Save" at bounding box center [173, 25] width 23 height 16
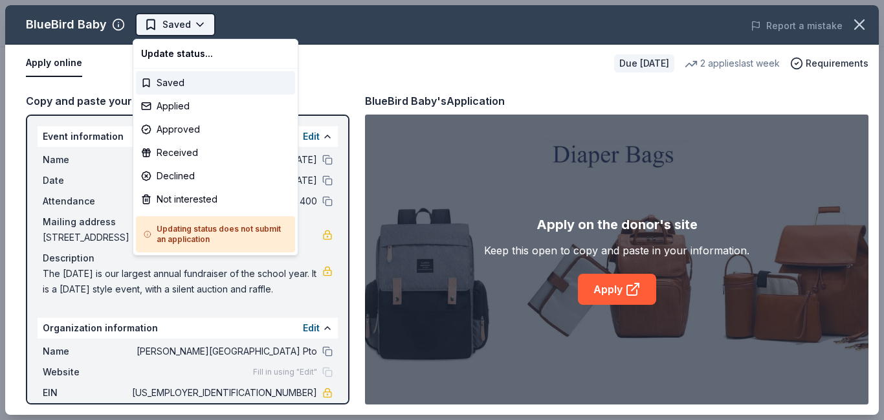
scroll to position [0, 0]
click at [192, 108] on div "Applied" at bounding box center [215, 105] width 159 height 23
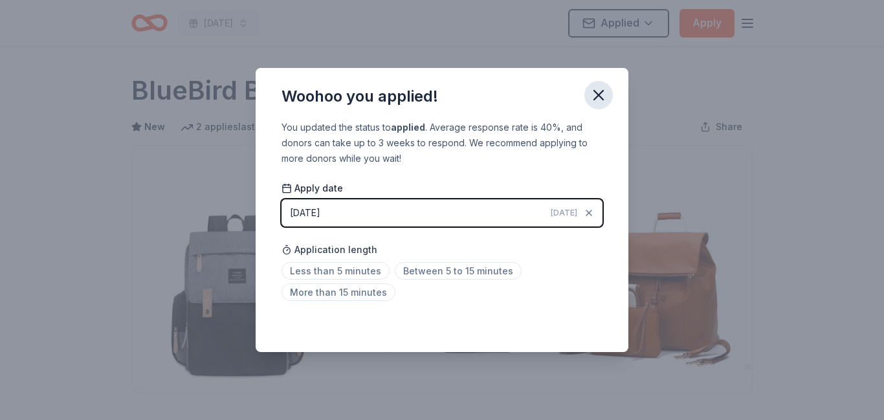
click at [604, 96] on icon "button" at bounding box center [599, 95] width 18 height 18
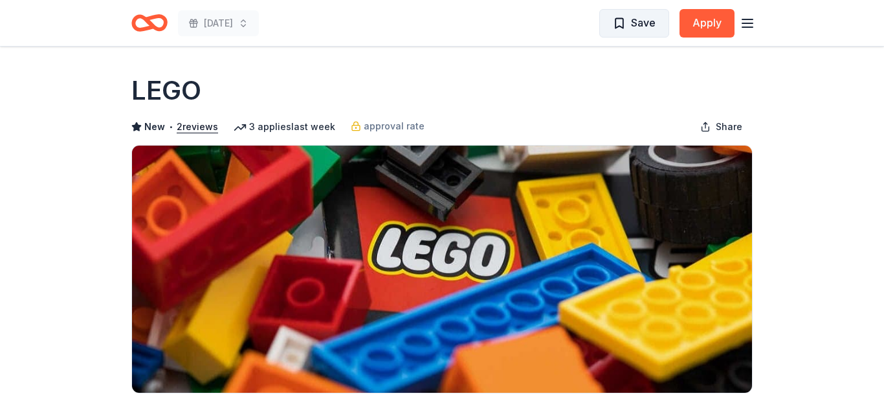
click at [645, 28] on span "Save" at bounding box center [643, 22] width 25 height 17
click at [645, 28] on html "[DATE] Saved Apply Due [DATE] Share LEGO New • 2 reviews 3 applies last week ap…" at bounding box center [442, 210] width 884 height 420
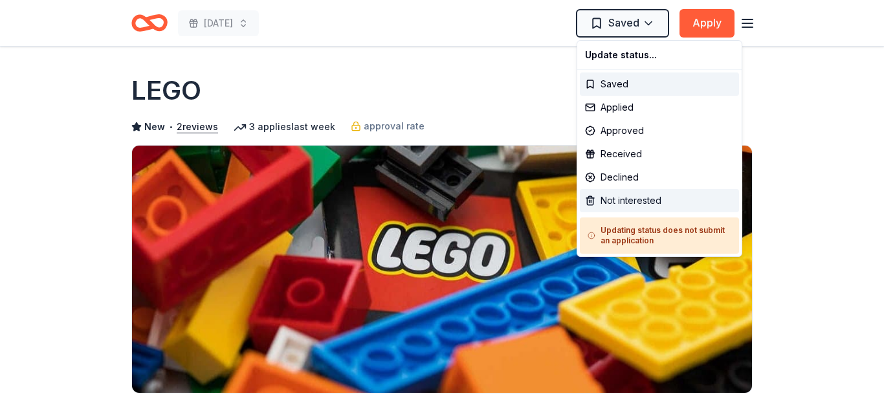
click at [644, 199] on div "Not interested" at bounding box center [659, 200] width 159 height 23
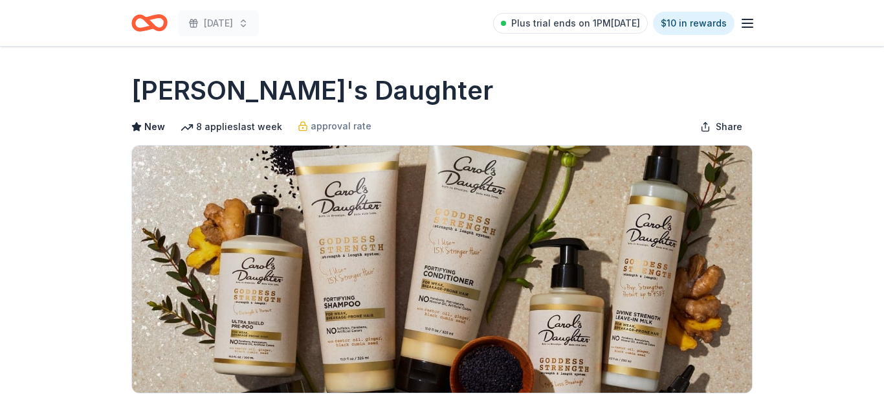
scroll to position [458, 0]
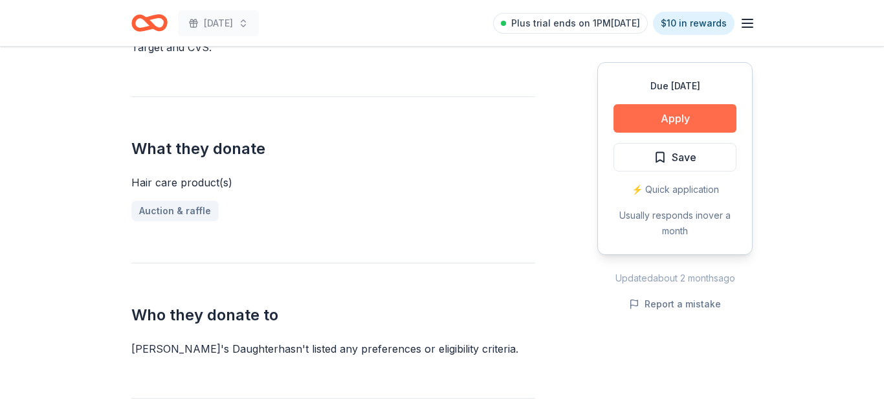
click at [687, 118] on button "Apply" at bounding box center [675, 118] width 123 height 28
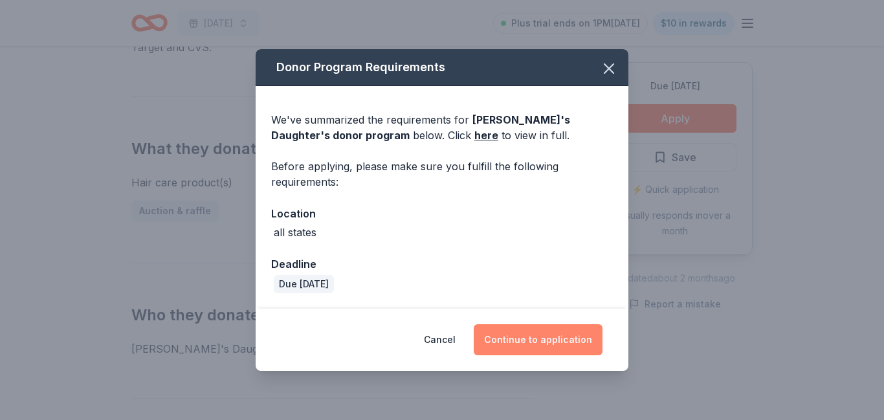
click at [513, 349] on button "Continue to application" at bounding box center [538, 339] width 129 height 31
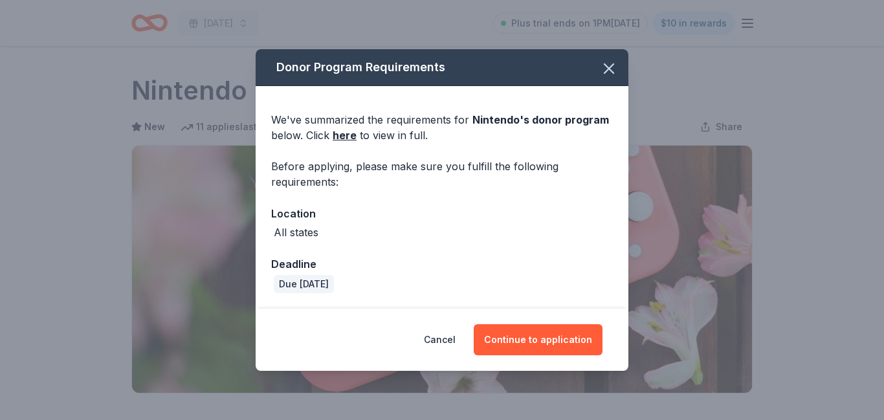
scroll to position [436, 0]
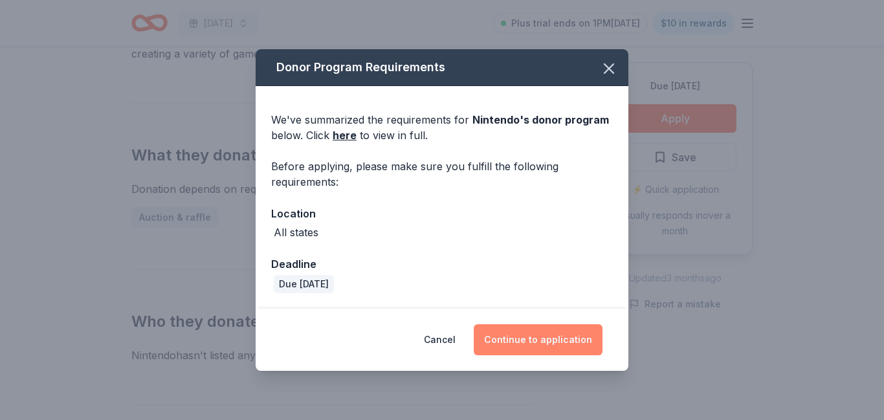
click at [555, 341] on button "Continue to application" at bounding box center [538, 339] width 129 height 31
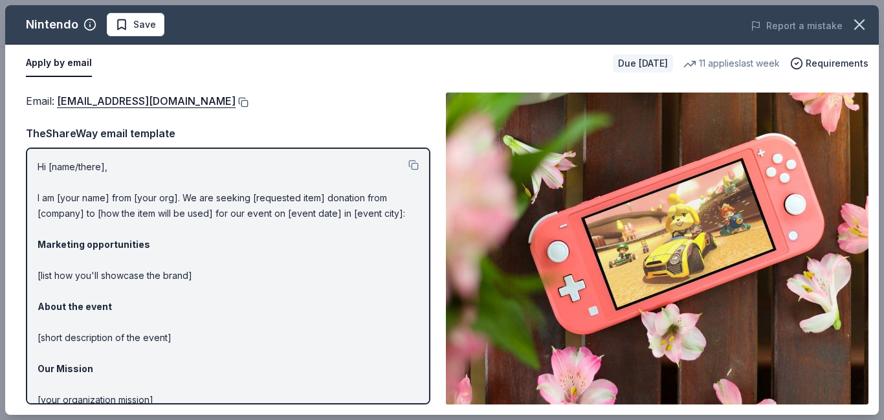
click at [249, 102] on button at bounding box center [242, 102] width 13 height 10
click at [130, 26] on span "Save" at bounding box center [135, 25] width 41 height 16
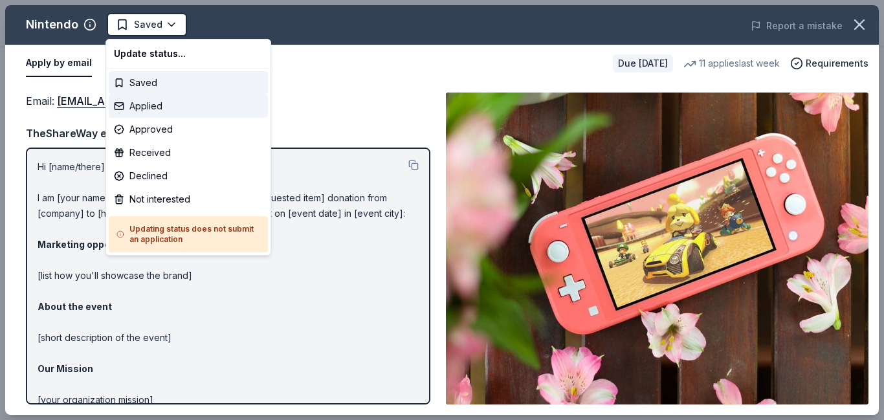
scroll to position [0, 0]
click at [168, 109] on div "Applied" at bounding box center [188, 105] width 159 height 23
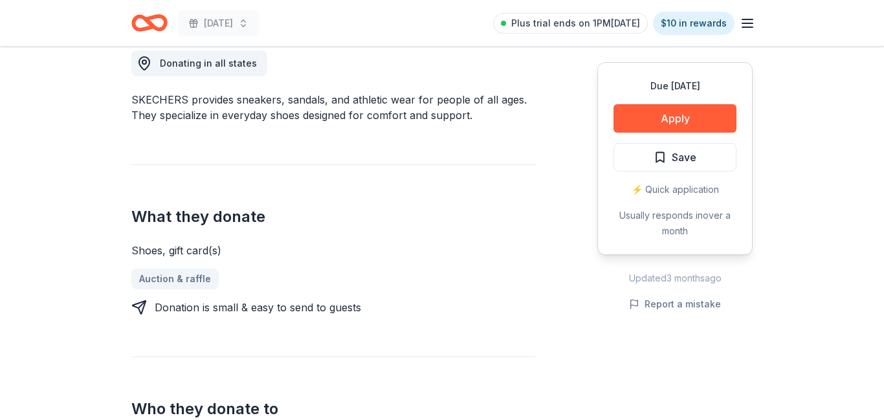
scroll to position [366, 0]
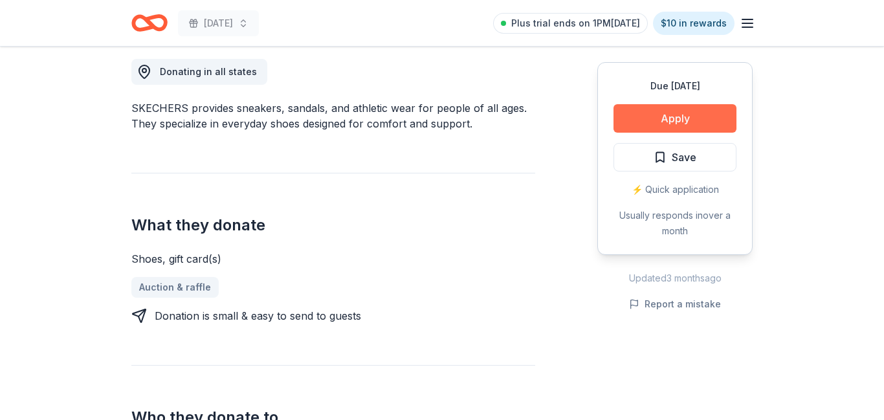
click at [657, 127] on button "Apply" at bounding box center [675, 118] width 123 height 28
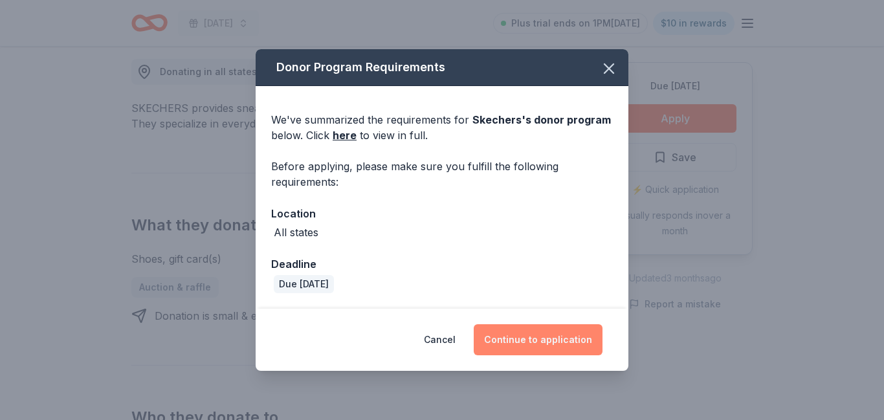
click at [564, 349] on button "Continue to application" at bounding box center [538, 339] width 129 height 31
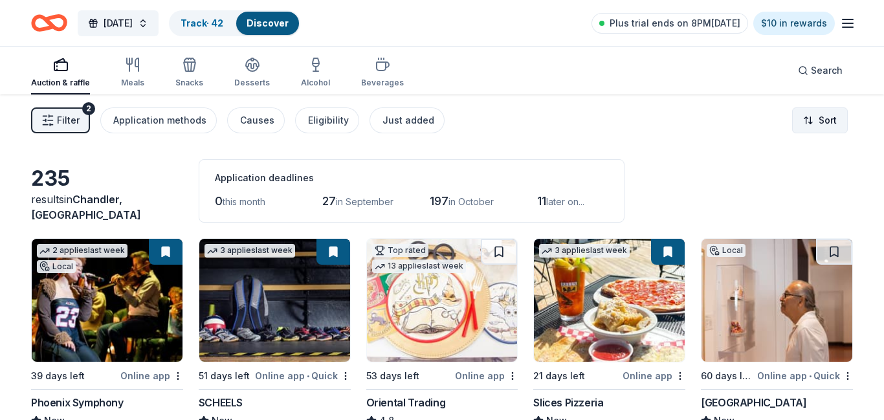
click at [818, 118] on html "[DATE] Track · 42 Discover Plus trial ends on 8PM[DATE] $10 in rewards Auction …" at bounding box center [442, 210] width 884 height 420
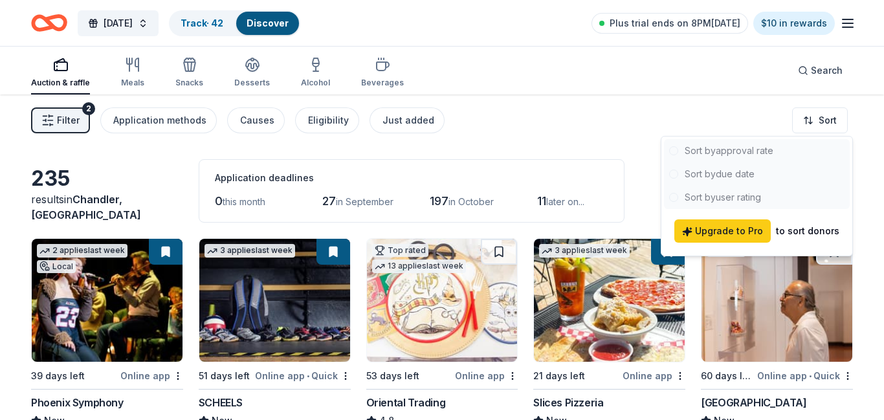
click at [733, 107] on html "[DATE] Track · 42 Discover Plus trial ends on 8PM[DATE] $10 in rewards Auction …" at bounding box center [442, 210] width 884 height 420
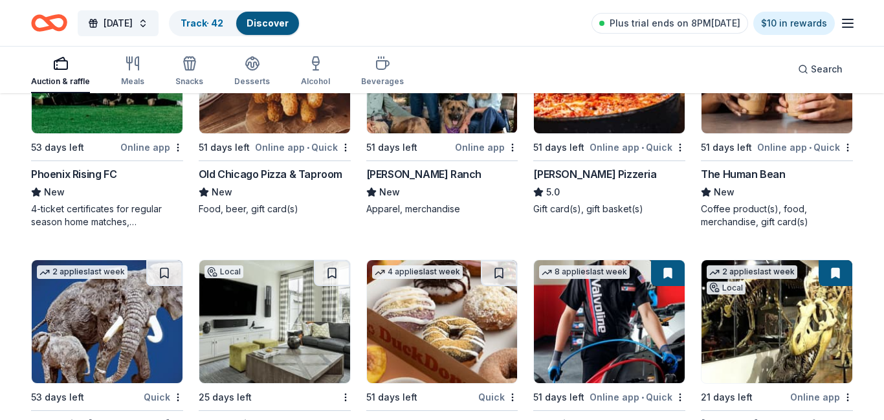
scroll to position [5348, 0]
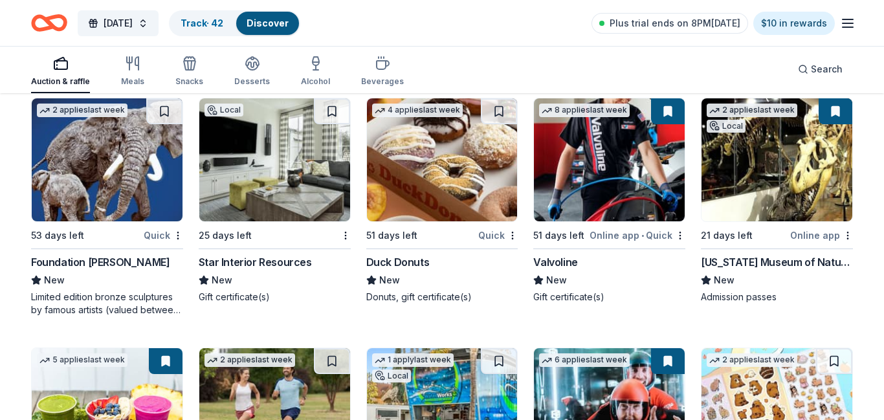
click at [708, 140] on img at bounding box center [777, 159] width 151 height 123
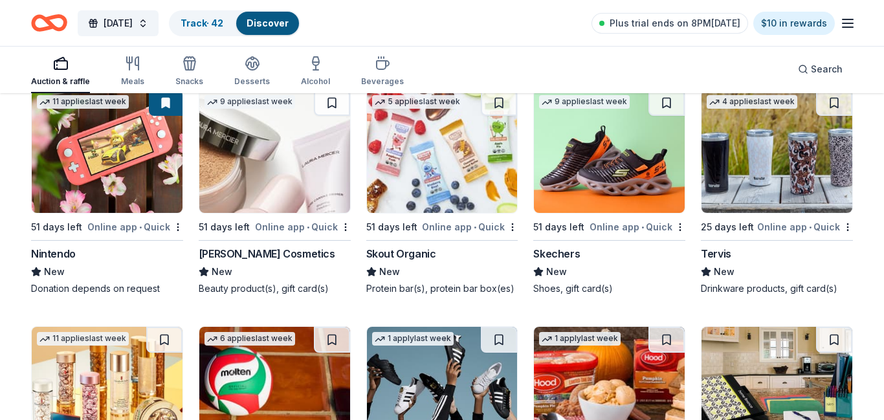
scroll to position [11425, 0]
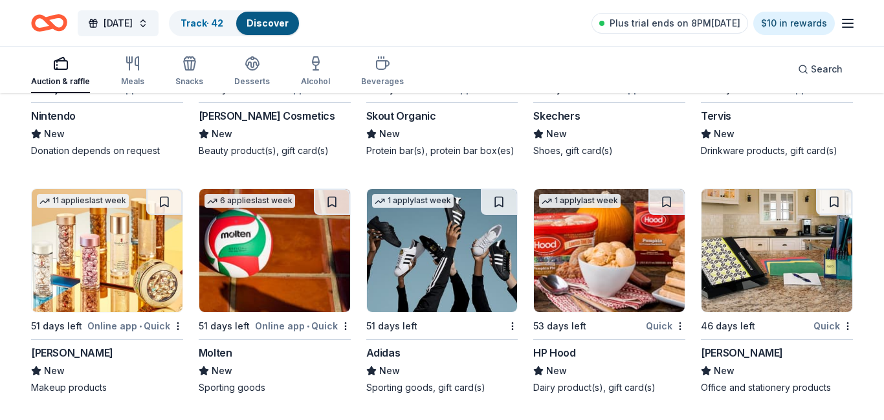
click at [152, 245] on img at bounding box center [107, 250] width 151 height 123
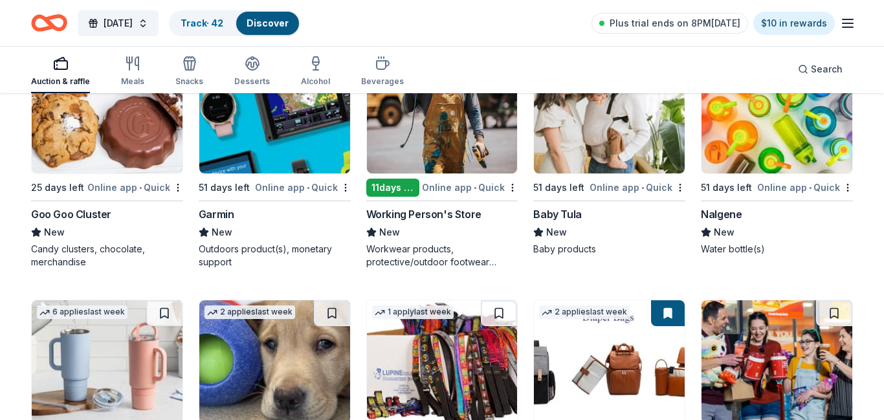
scroll to position [10564, 0]
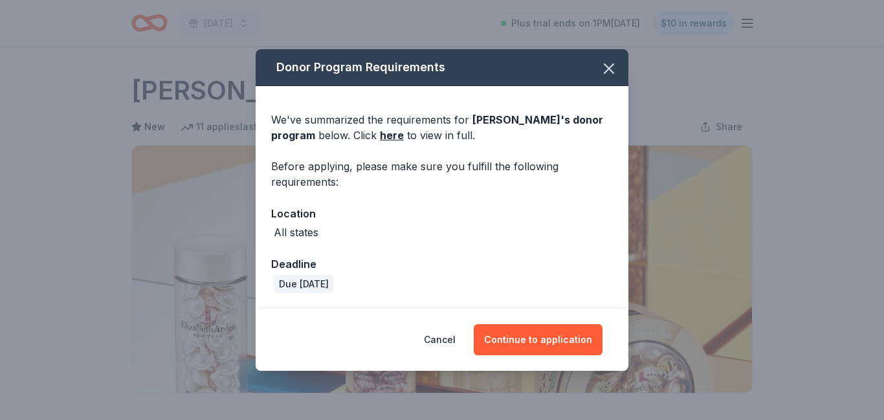
scroll to position [562, 0]
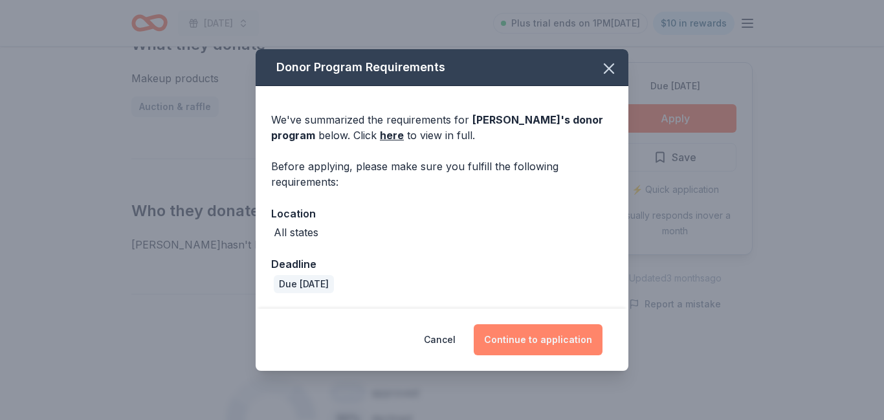
click at [560, 341] on button "Continue to application" at bounding box center [538, 339] width 129 height 31
